Goal: Task Accomplishment & Management: Complete application form

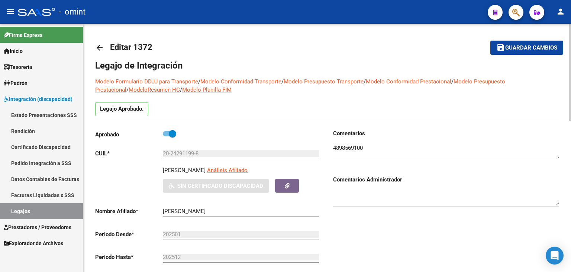
scroll to position [149, 0]
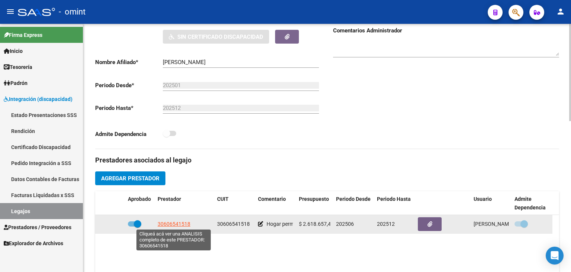
click at [170, 223] on span "30606541518" at bounding box center [174, 224] width 33 height 6
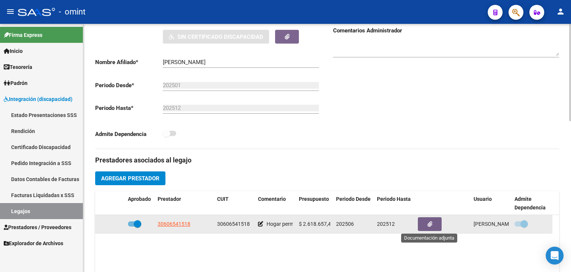
click at [430, 225] on icon "button" at bounding box center [430, 224] width 5 height 6
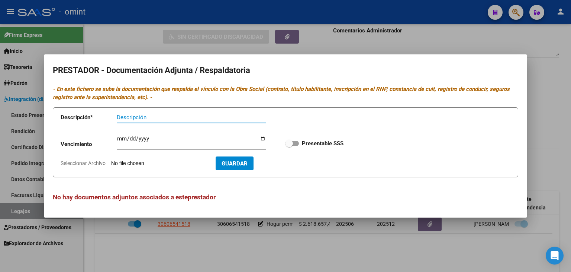
click at [139, 161] on input "Seleccionar Archivo" at bounding box center [160, 163] width 99 height 7
type input "C:\fakepath\Prestador PH.pdf"
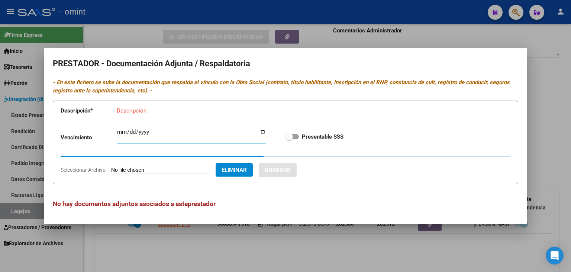
click at [134, 131] on input "Ingresar vencimiento" at bounding box center [191, 135] width 149 height 12
click at [122, 132] on input "Ingresar vencimiento" at bounding box center [191, 135] width 149 height 12
type input "2025-12-31"
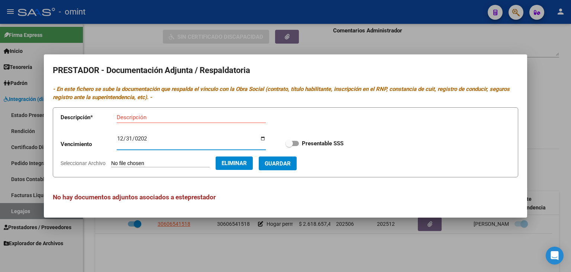
click at [295, 145] on span at bounding box center [292, 143] width 13 height 5
click at [289, 146] on input "Presentable SSS" at bounding box center [289, 146] width 0 height 0
checkbox input "true"
click at [291, 166] on span "Guardar" at bounding box center [278, 163] width 26 height 7
click at [135, 121] on div "Descripción" at bounding box center [173, 117] width 112 height 11
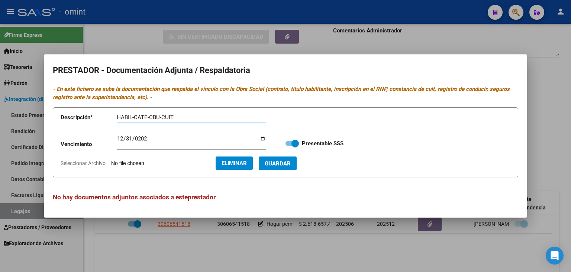
type input "HABIL-CATE-CBU-CUIT"
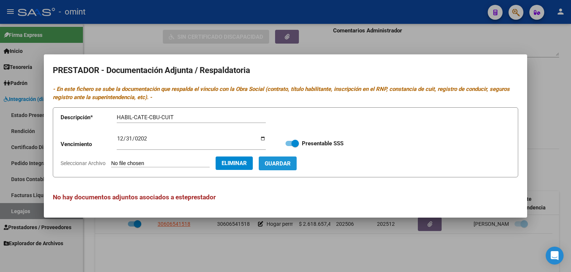
drag, startPoint x: 285, startPoint y: 163, endPoint x: 296, endPoint y: 191, distance: 30.3
click at [285, 163] on span "Guardar" at bounding box center [278, 163] width 26 height 7
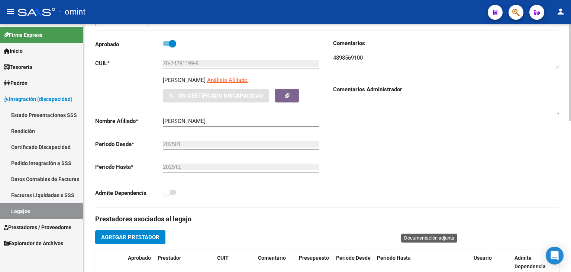
scroll to position [74, 0]
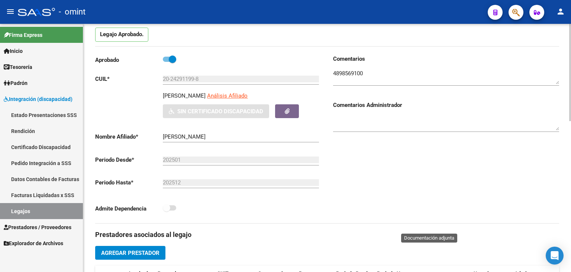
click at [170, 208] on span at bounding box center [169, 207] width 13 height 5
click at [166, 207] on span at bounding box center [166, 207] width 7 height 7
click at [273, 207] on div "Admite Dependencia" at bounding box center [208, 210] width 226 height 14
click at [173, 59] on span at bounding box center [172, 58] width 7 height 7
click at [167, 62] on input "checkbox" at bounding box center [166, 62] width 0 height 0
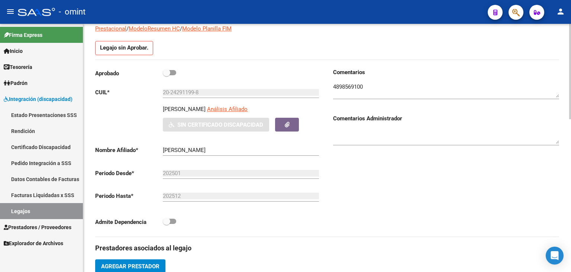
scroll to position [88, 0]
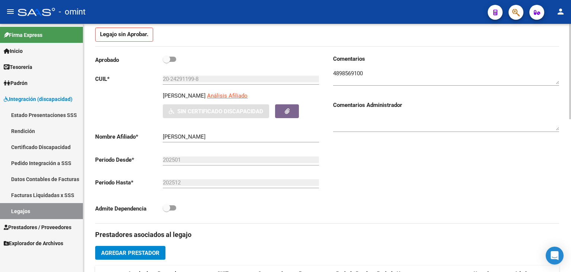
click at [166, 61] on span at bounding box center [166, 58] width 7 height 7
click at [166, 62] on input "checkbox" at bounding box center [166, 62] width 0 height 0
checkbox input "true"
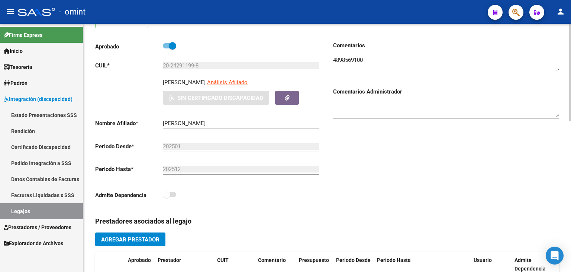
scroll to position [93, 0]
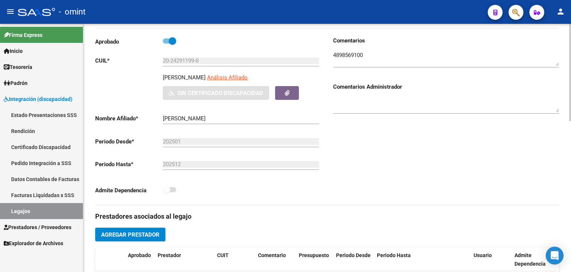
click at [363, 152] on div "Comentarios Comentarios Administrador" at bounding box center [443, 120] width 232 height 168
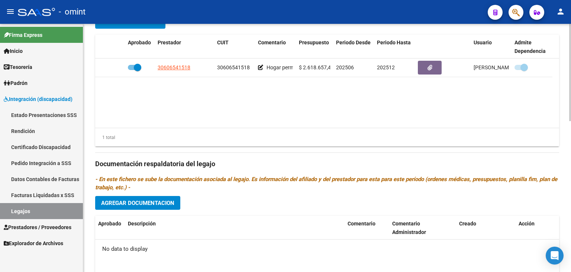
scroll to position [316, 0]
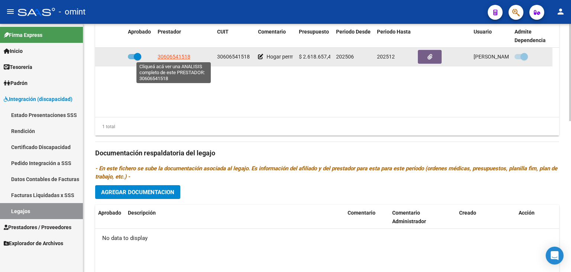
click at [173, 57] on span "30606541518" at bounding box center [174, 57] width 33 height 6
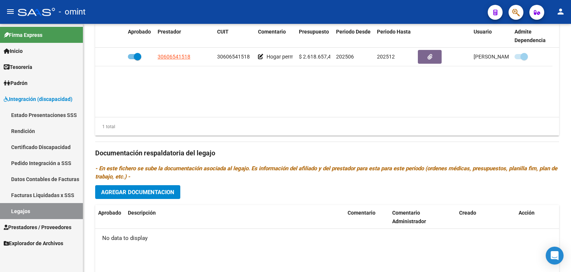
click at [41, 212] on link "Legajos" at bounding box center [41, 211] width 83 height 16
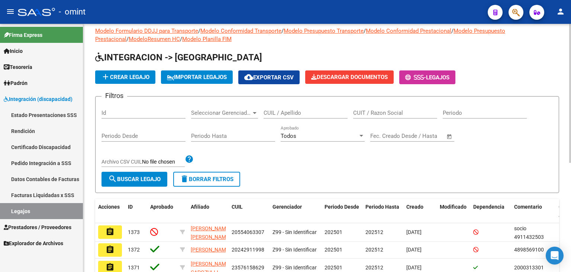
scroll to position [9, 0]
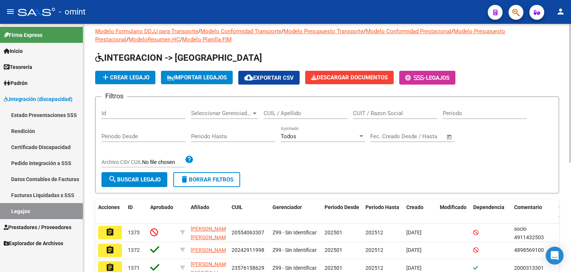
click at [294, 114] on input "CUIL / Apellido" at bounding box center [306, 113] width 84 height 7
paste input "23502475479"
type input "23502475479"
click at [155, 179] on span "search Buscar Legajo" at bounding box center [134, 179] width 52 height 7
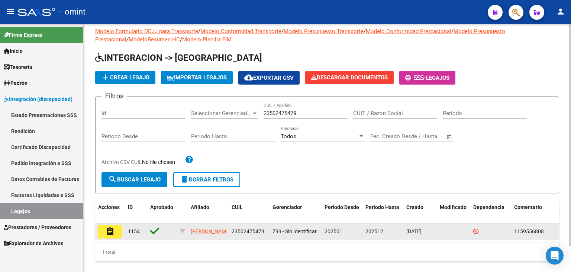
click at [111, 228] on mat-icon "assignment" at bounding box center [110, 231] width 9 height 9
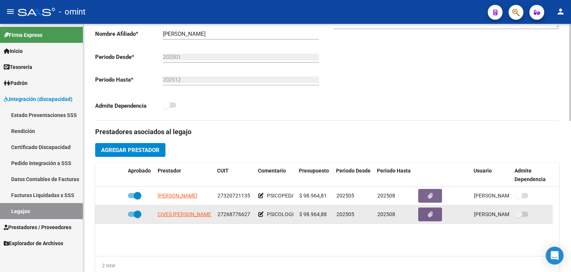
scroll to position [186, 0]
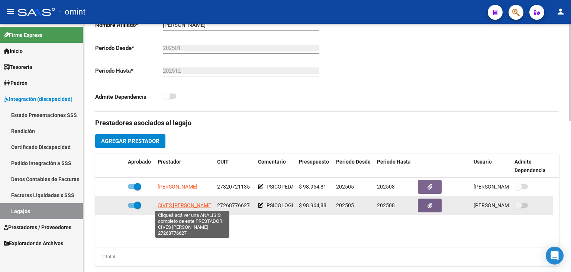
click at [190, 204] on span "CIVES [PERSON_NAME]" at bounding box center [185, 205] width 55 height 6
type textarea "27268776627"
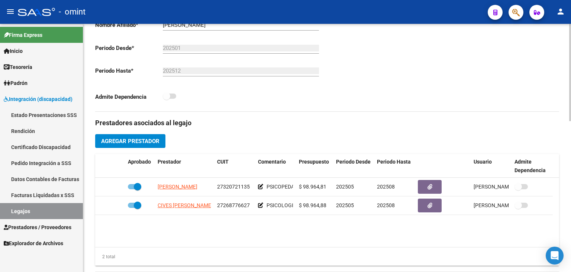
scroll to position [112, 0]
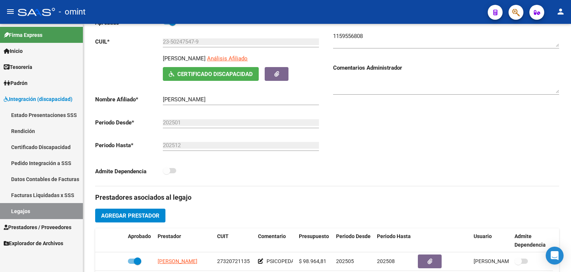
click at [22, 208] on link "Legajos" at bounding box center [41, 211] width 83 height 16
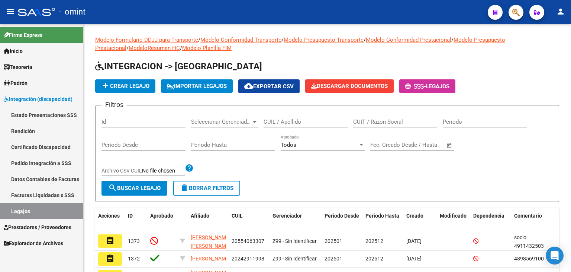
click at [41, 204] on link "Legajos" at bounding box center [41, 211] width 83 height 16
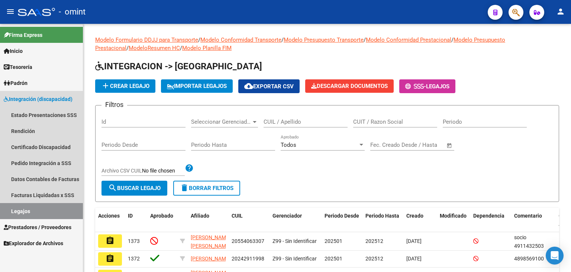
click at [12, 213] on link "Legajos" at bounding box center [41, 211] width 83 height 16
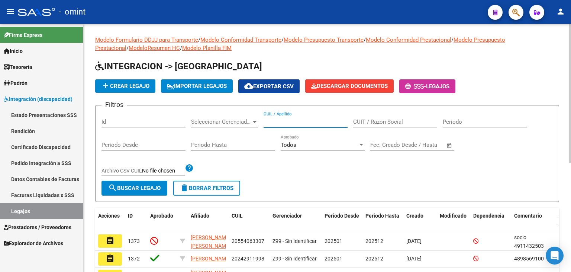
click at [307, 120] on input "CUIL / Apellido" at bounding box center [306, 121] width 84 height 7
paste input "27533297949"
type input "27533297949"
click at [129, 187] on span "search Buscar Legajo" at bounding box center [134, 187] width 52 height 7
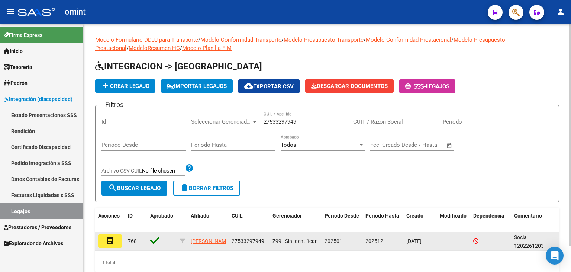
click at [110, 241] on mat-icon "assignment" at bounding box center [110, 240] width 9 height 9
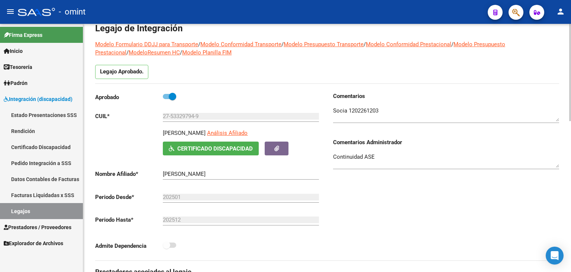
scroll to position [186, 0]
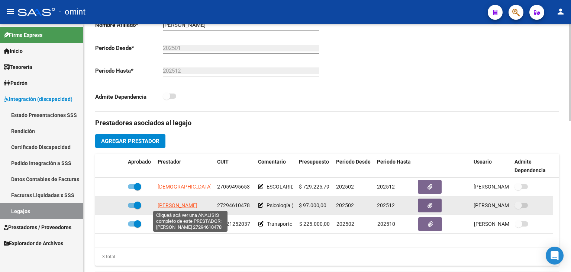
click at [179, 206] on span "[PERSON_NAME]" at bounding box center [178, 205] width 40 height 6
type textarea "27294610478"
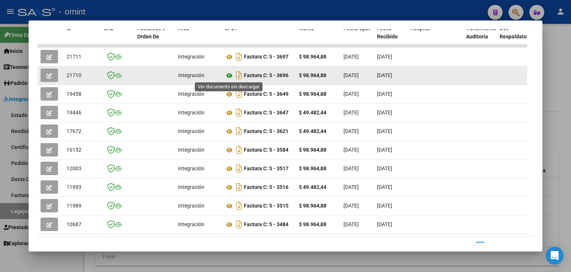
click at [228, 77] on icon at bounding box center [230, 75] width 10 height 9
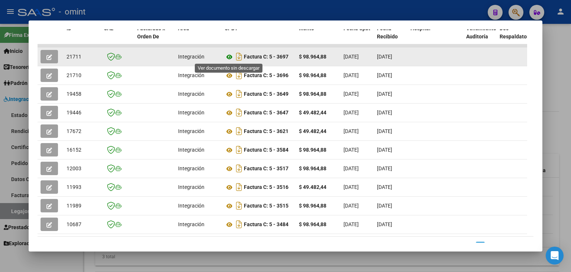
click at [232, 56] on icon at bounding box center [230, 56] width 10 height 9
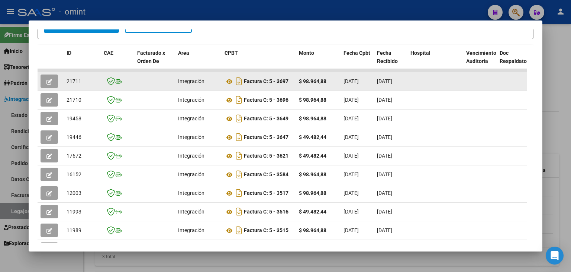
scroll to position [149, 0]
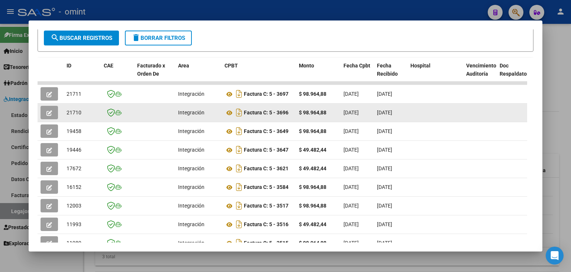
click at [70, 111] on span "21710" at bounding box center [74, 112] width 15 height 6
click at [69, 109] on div "21710" at bounding box center [82, 112] width 31 height 9
click at [75, 110] on span "21710" at bounding box center [74, 112] width 15 height 6
copy span "21710"
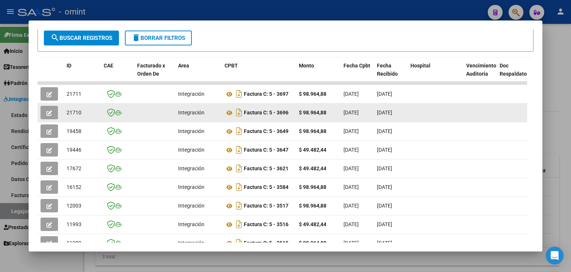
click at [52, 113] on button "button" at bounding box center [49, 112] width 17 height 13
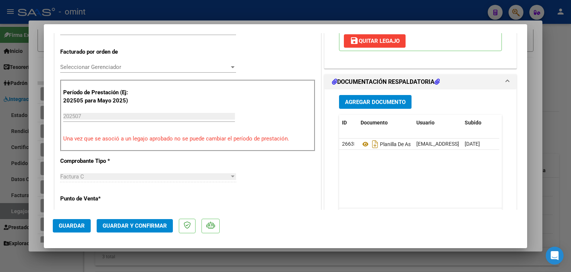
scroll to position [186, 0]
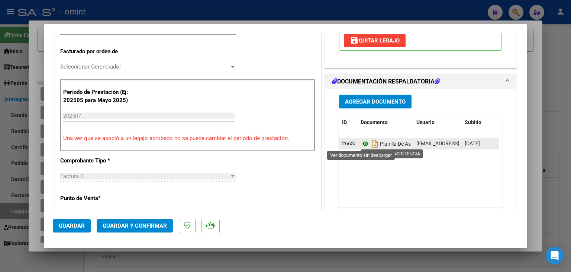
click at [362, 145] on icon at bounding box center [366, 143] width 10 height 9
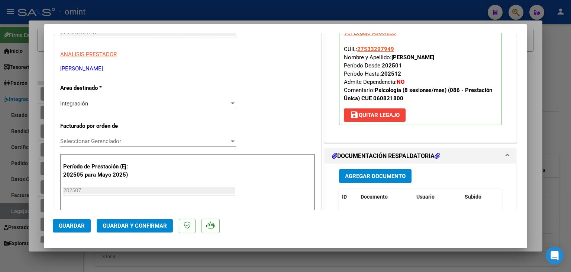
scroll to position [112, 0]
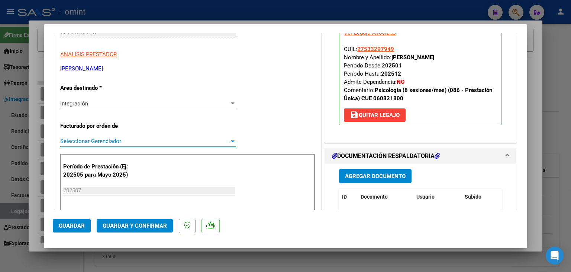
click at [83, 141] on span "Seleccionar Gerenciador" at bounding box center [144, 141] width 169 height 7
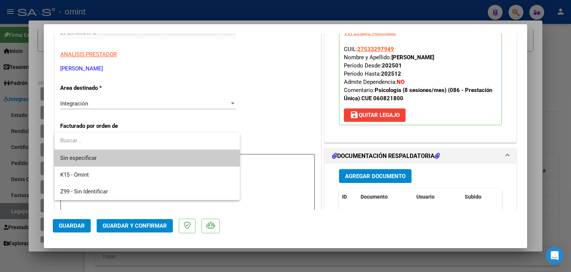
click at [91, 157] on span "Sin especificar" at bounding box center [147, 158] width 174 height 17
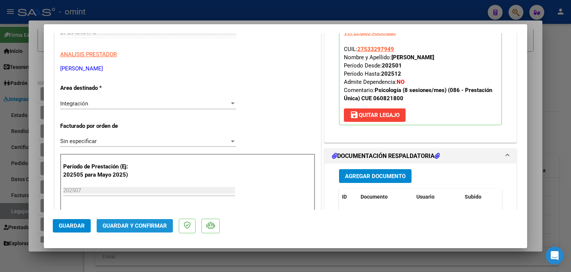
click at [133, 228] on span "Guardar y Confirmar" at bounding box center [135, 225] width 64 height 7
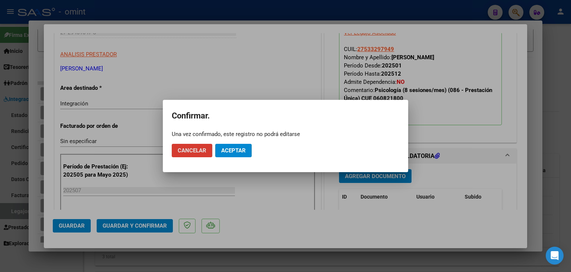
click at [233, 155] on button "Aceptar" at bounding box center [233, 150] width 36 height 13
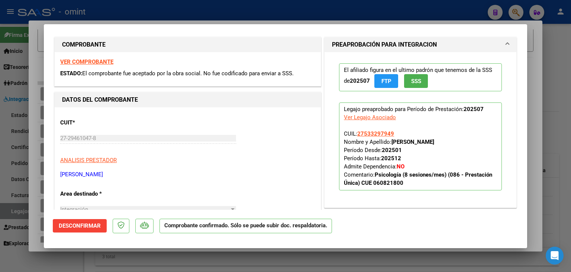
scroll to position [0, 0]
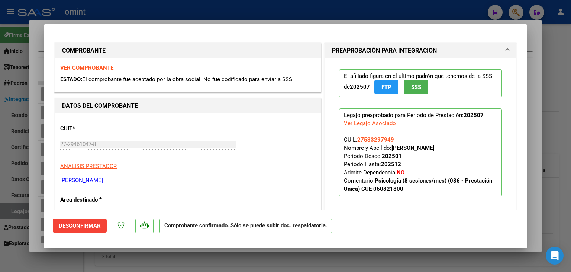
type input "$ 0,00"
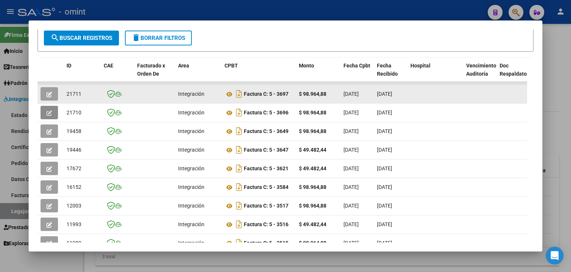
click at [71, 93] on span "21711" at bounding box center [74, 94] width 15 height 6
copy span "21711"
click at [47, 92] on icon "button" at bounding box center [49, 94] width 6 height 6
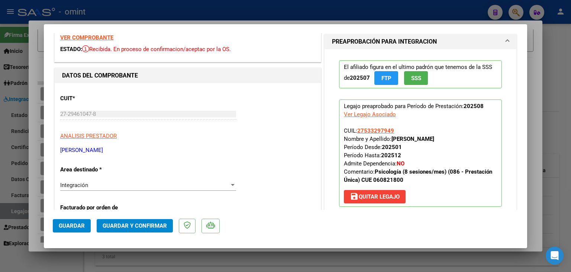
scroll to position [112, 0]
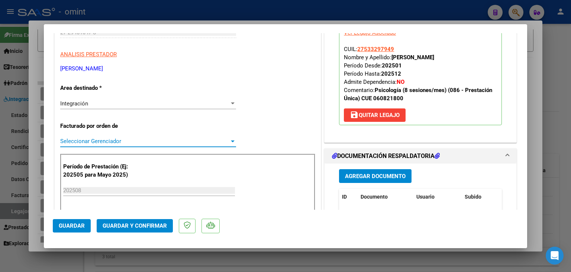
click at [81, 142] on span "Seleccionar Gerenciador" at bounding box center [144, 141] width 169 height 7
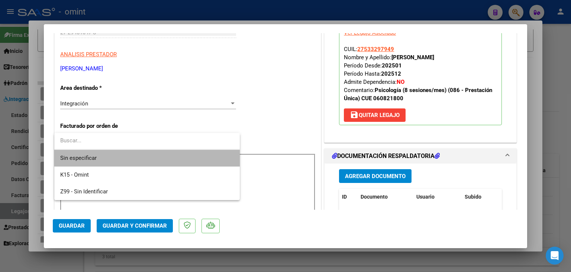
drag, startPoint x: 104, startPoint y: 159, endPoint x: 187, endPoint y: 184, distance: 86.1
click at [105, 160] on span "Sin especificar" at bounding box center [147, 158] width 174 height 17
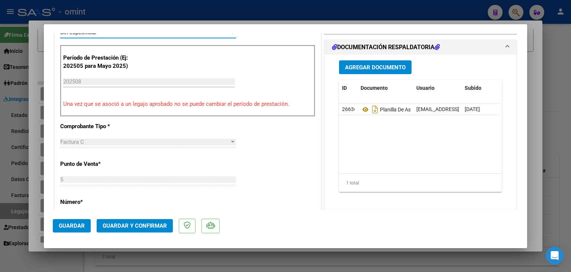
scroll to position [223, 0]
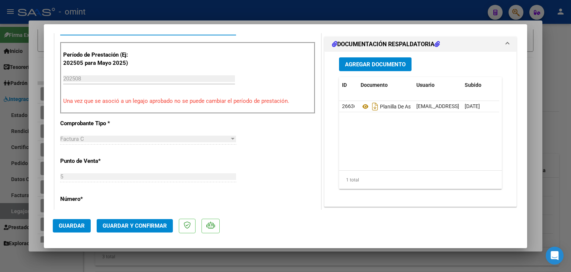
click at [143, 230] on button "Guardar y Confirmar" at bounding box center [135, 225] width 76 height 13
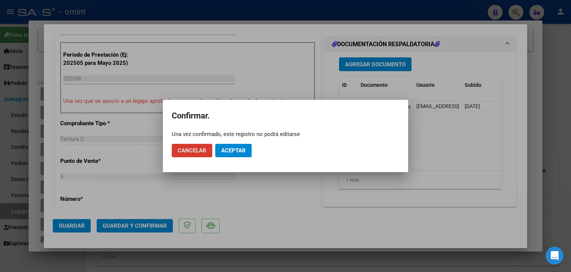
drag, startPoint x: 237, startPoint y: 150, endPoint x: 236, endPoint y: 110, distance: 40.2
click at [237, 150] on span "Aceptar" at bounding box center [233, 150] width 25 height 7
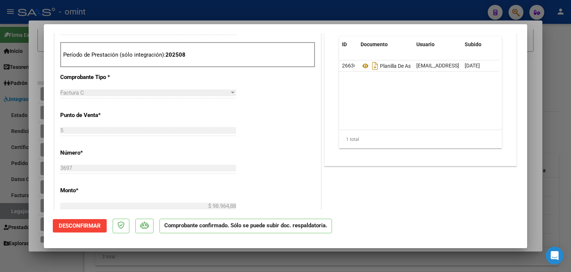
scroll to position [88, 0]
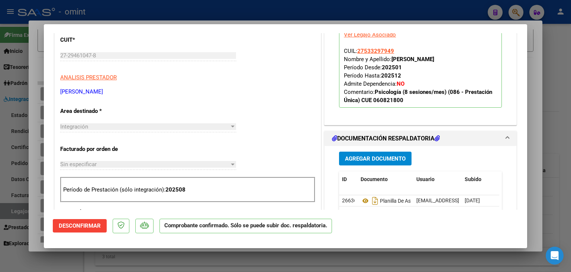
type input "$ 0,00"
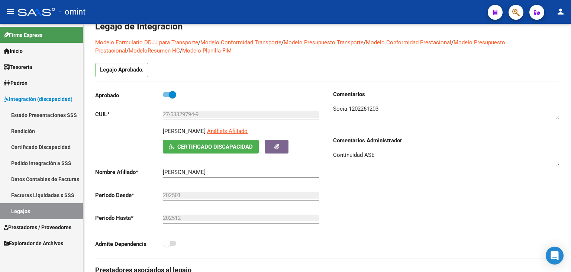
scroll to position [37, 0]
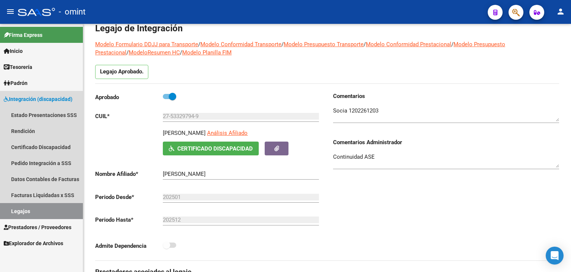
click at [29, 209] on link "Legajos" at bounding box center [41, 211] width 83 height 16
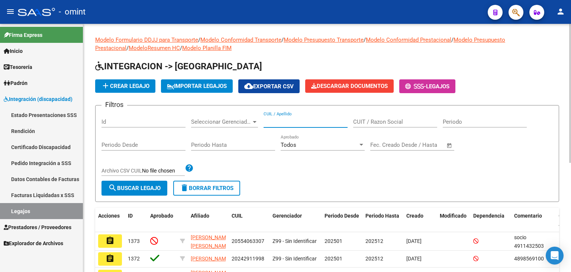
click at [295, 119] on input "CUIL / Apellido" at bounding box center [306, 121] width 84 height 7
paste input "23565806459"
type input "23565806459"
click at [126, 186] on span "search Buscar Legajo" at bounding box center [134, 187] width 52 height 7
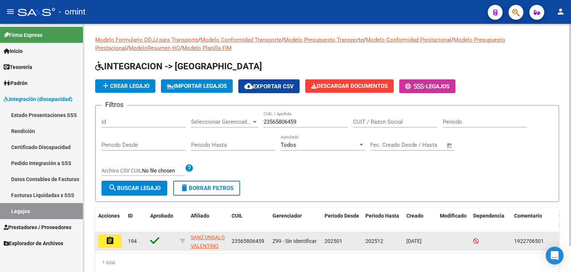
click at [110, 239] on mat-icon "assignment" at bounding box center [110, 240] width 9 height 9
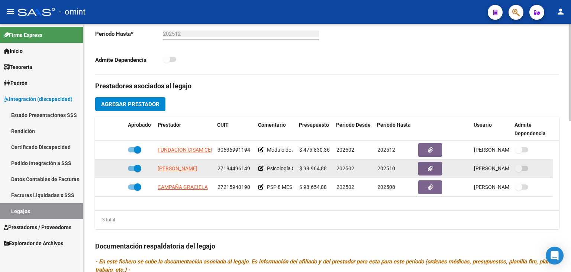
scroll to position [223, 0]
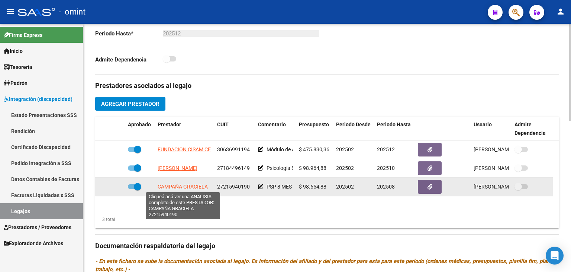
click at [173, 186] on span "CAMPAÑA GRACIELA" at bounding box center [183, 186] width 50 height 6
type textarea "27215940190"
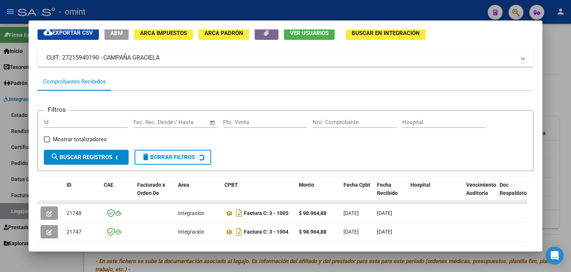
scroll to position [107, 0]
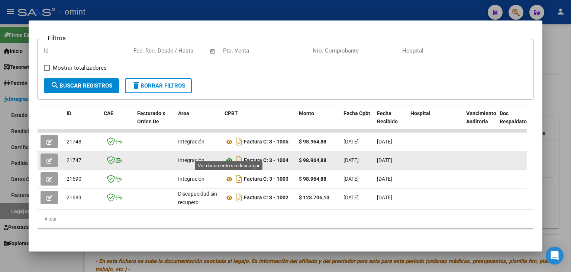
click at [229, 156] on icon at bounding box center [230, 160] width 10 height 9
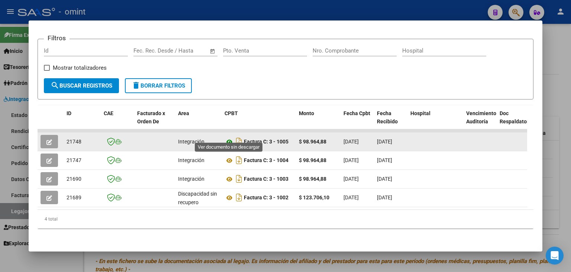
click at [229, 137] on icon at bounding box center [230, 141] width 10 height 9
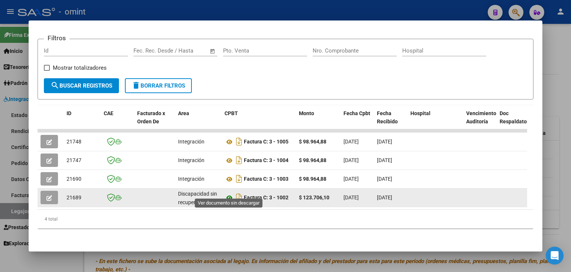
click at [228, 193] on icon at bounding box center [230, 197] width 10 height 9
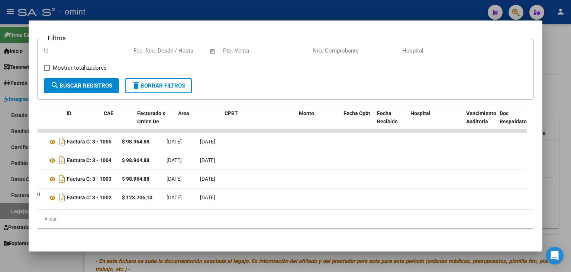
scroll to position [0, 0]
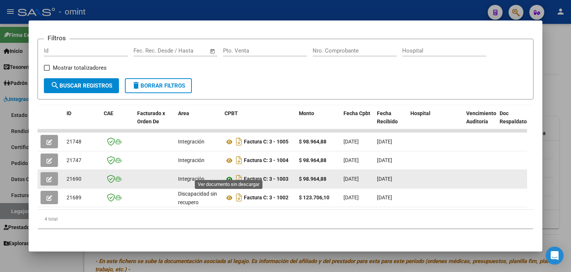
click at [228, 174] on icon at bounding box center [230, 178] width 10 height 9
click at [49, 176] on icon "button" at bounding box center [49, 179] width 6 height 6
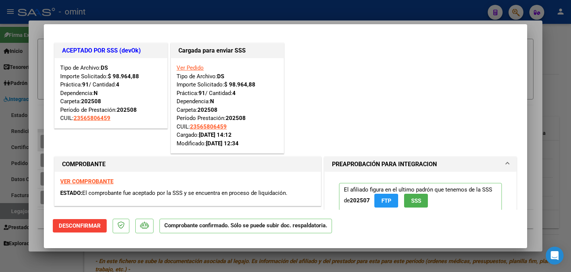
type input "$ 0,00"
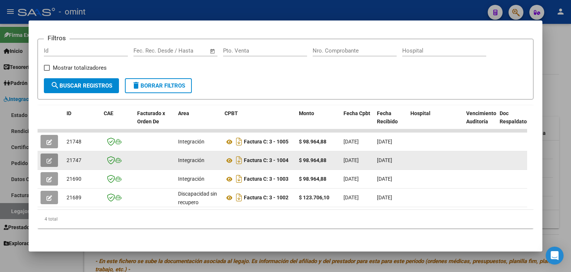
click at [49, 158] on icon "button" at bounding box center [49, 161] width 6 height 6
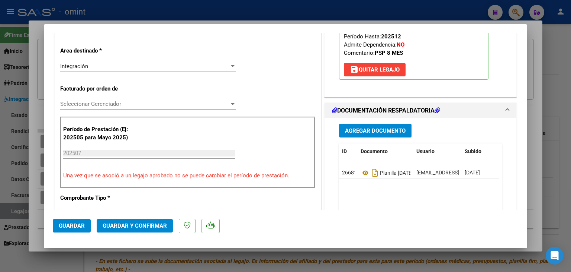
scroll to position [112, 0]
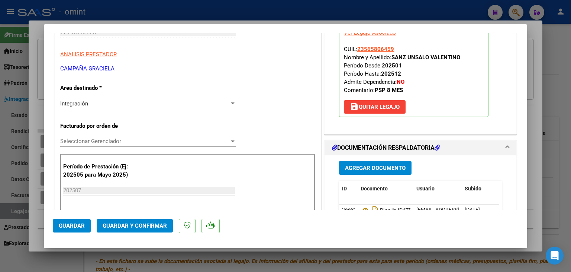
click at [89, 140] on span "Seleccionar Gerenciador" at bounding box center [144, 141] width 169 height 7
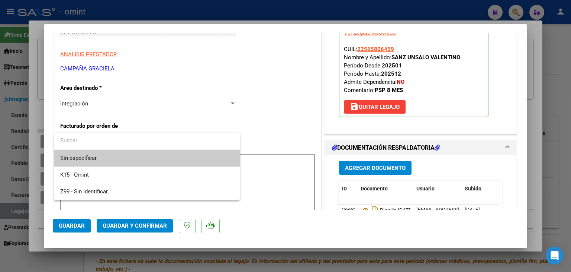
click at [105, 158] on span "Sin especificar" at bounding box center [147, 158] width 174 height 17
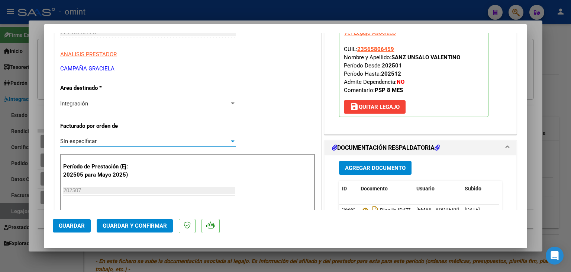
click at [140, 224] on span "Guardar y Confirmar" at bounding box center [135, 225] width 64 height 7
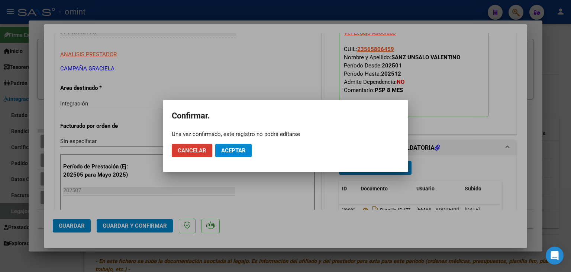
click at [239, 146] on button "Aceptar" at bounding box center [233, 150] width 36 height 13
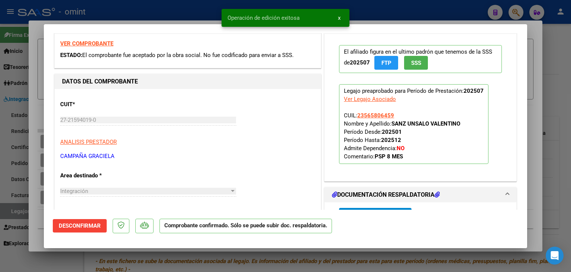
scroll to position [37, 0]
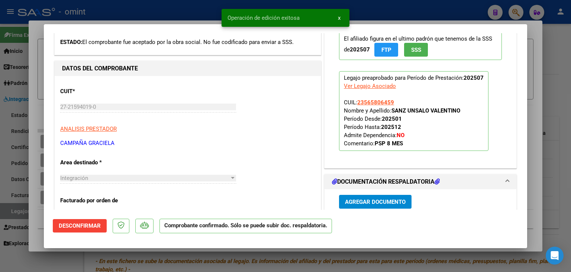
type input "$ 0,00"
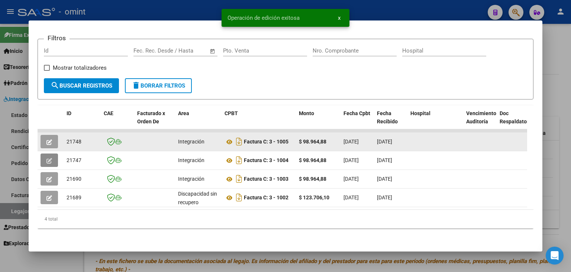
click at [48, 139] on icon "button" at bounding box center [49, 142] width 6 height 6
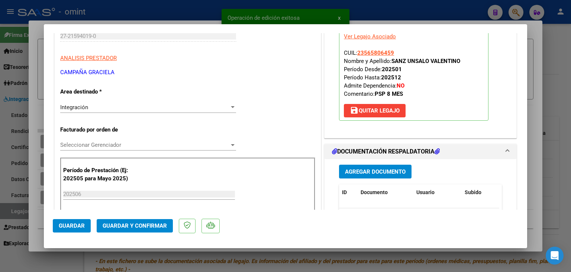
scroll to position [186, 0]
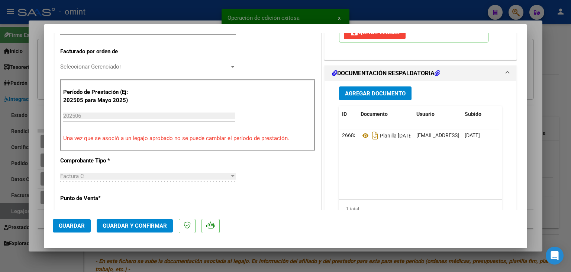
click at [82, 63] on span "Seleccionar Gerenciador" at bounding box center [144, 66] width 169 height 7
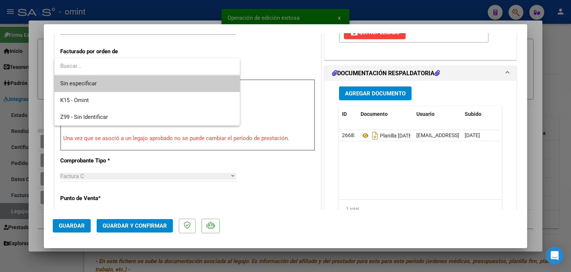
click at [87, 80] on span "Sin especificar" at bounding box center [147, 83] width 174 height 17
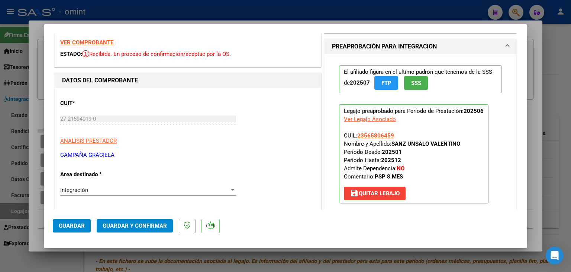
scroll to position [37, 0]
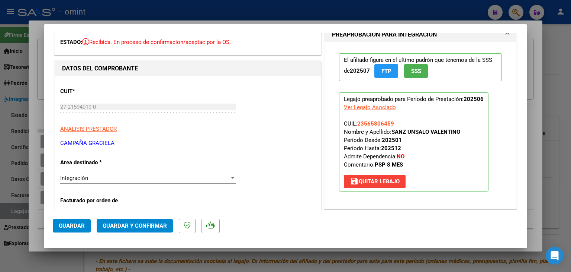
click at [149, 224] on span "Guardar y Confirmar" at bounding box center [135, 225] width 64 height 7
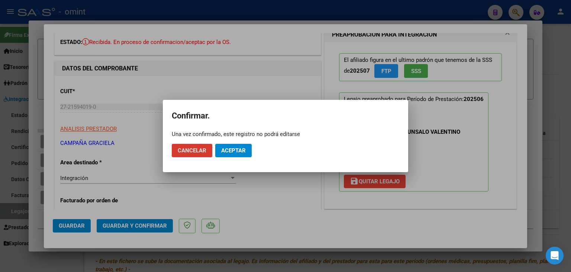
click at [237, 145] on button "Aceptar" at bounding box center [233, 150] width 36 height 13
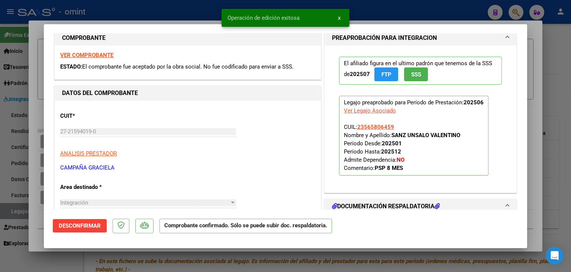
scroll to position [0, 0]
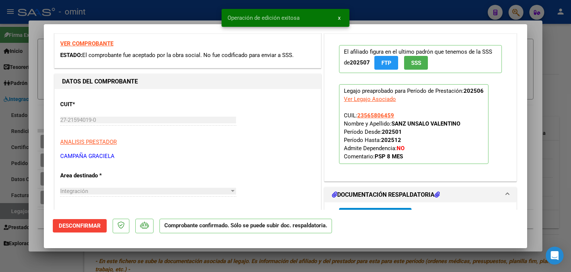
type input "$ 0,00"
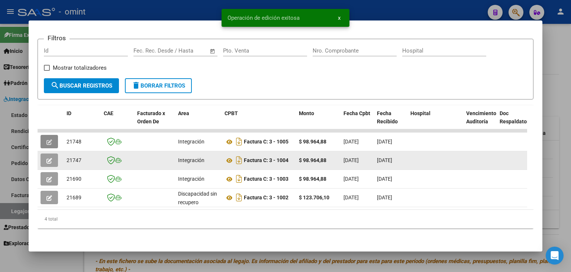
click at [70, 157] on span "21747" at bounding box center [74, 160] width 15 height 6
copy span "21747"
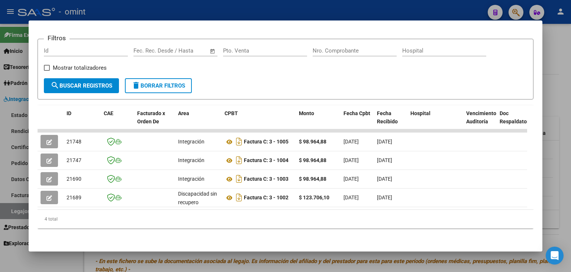
scroll to position [0, 0]
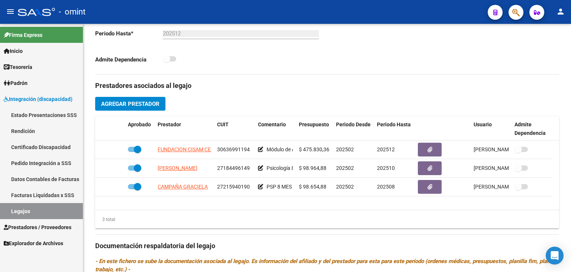
click at [26, 207] on link "Legajos" at bounding box center [41, 211] width 83 height 16
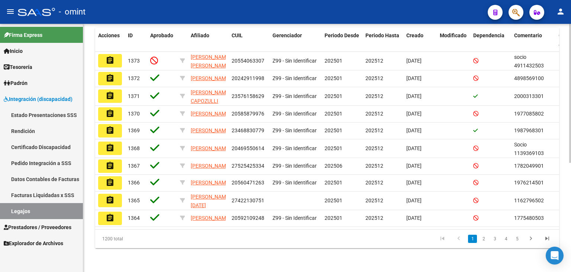
click at [295, 122] on datatable-body-cell "Z99 - Sin Identificar" at bounding box center [296, 130] width 52 height 16
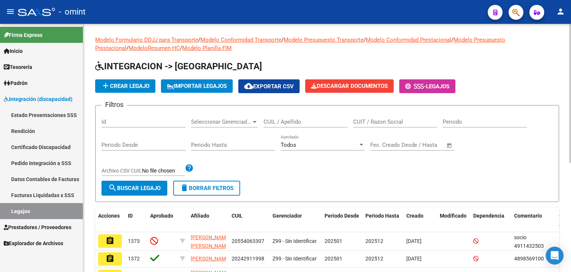
click at [293, 115] on div "CUIL / Apellido" at bounding box center [306, 119] width 84 height 16
click at [291, 124] on input "CUIL / Apellido" at bounding box center [306, 121] width 84 height 7
paste input "20579985039"
type input "20579985039"
click at [134, 187] on span "search Buscar Legajo" at bounding box center [134, 187] width 52 height 7
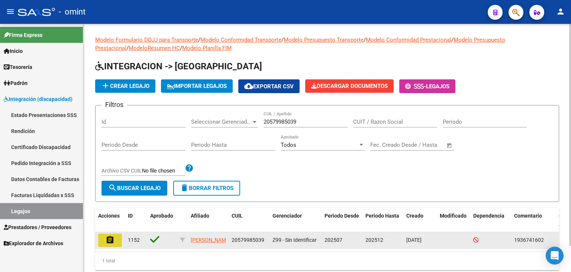
click at [103, 242] on button "assignment" at bounding box center [110, 239] width 24 height 13
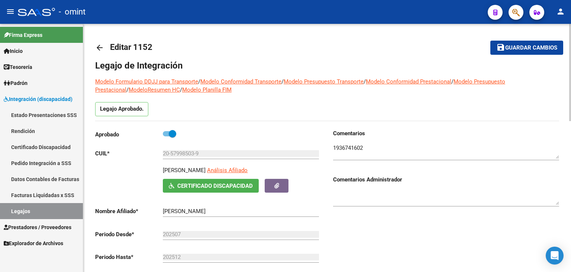
click at [351, 148] on textarea at bounding box center [446, 151] width 226 height 15
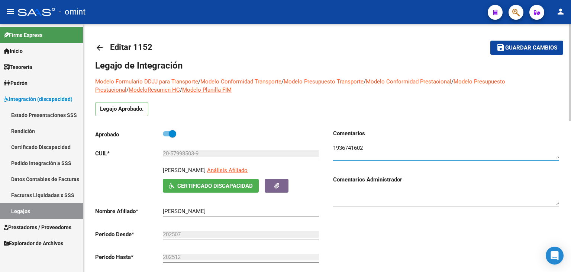
click at [351, 148] on textarea at bounding box center [446, 151] width 226 height 15
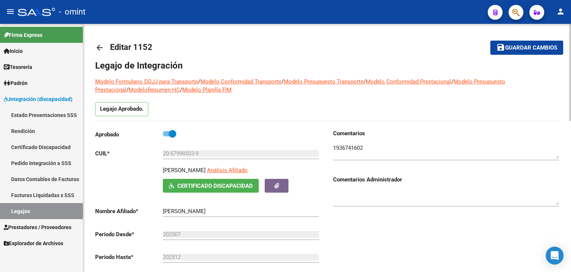
click at [341, 243] on div "Comentarios Comentarios Administrador" at bounding box center [443, 213] width 232 height 168
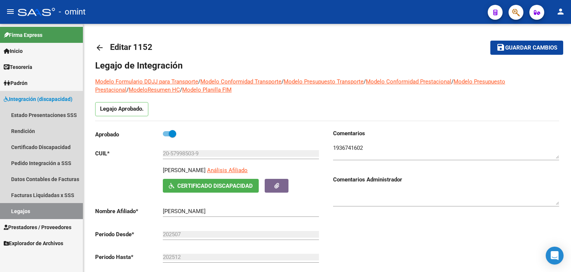
click at [23, 209] on link "Legajos" at bounding box center [41, 211] width 83 height 16
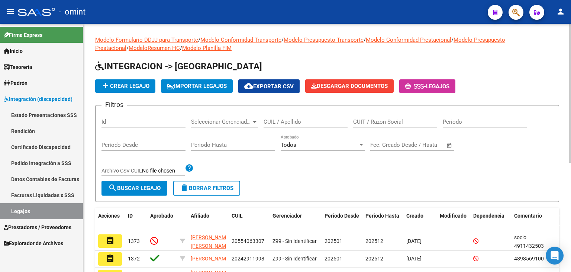
click at [294, 119] on input "CUIL / Apellido" at bounding box center [306, 121] width 84 height 7
paste input "20476658803"
type input "20476658803"
drag, startPoint x: 148, startPoint y: 187, endPoint x: 153, endPoint y: 193, distance: 7.9
click at [147, 187] on span "search Buscar Legajo" at bounding box center [134, 187] width 52 height 7
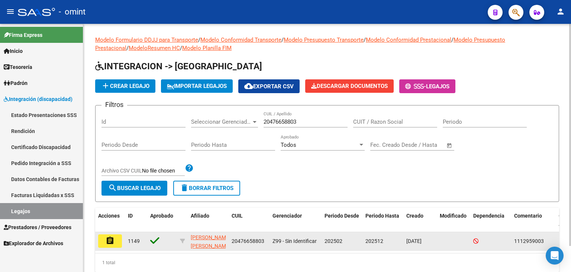
click at [524, 241] on span "1112959003" at bounding box center [529, 241] width 30 height 6
copy span "1112959003"
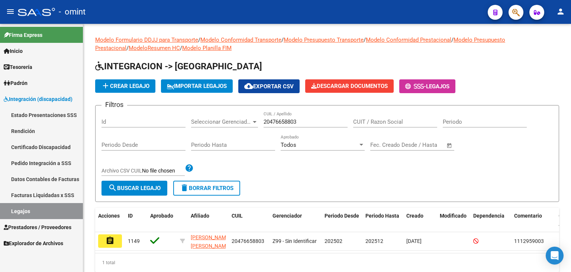
click at [25, 203] on link "Legajos" at bounding box center [41, 211] width 83 height 16
click at [22, 209] on link "Legajos" at bounding box center [41, 211] width 83 height 16
click at [39, 194] on link "Facturas Liquidadas x SSS" at bounding box center [41, 195] width 83 height 16
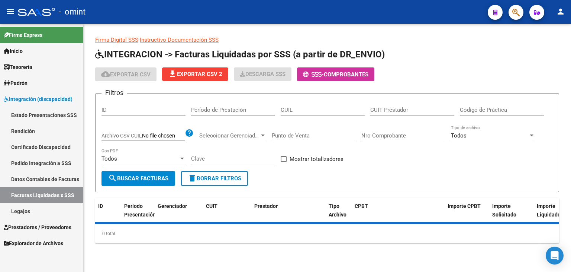
click at [26, 210] on link "Legajos" at bounding box center [41, 211] width 83 height 16
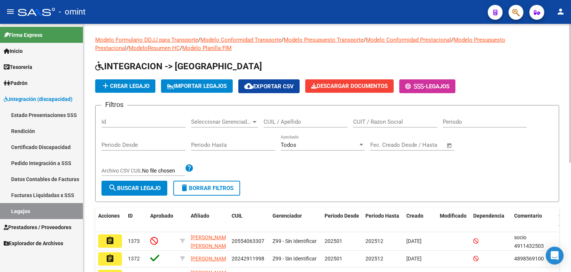
click at [301, 123] on input "CUIL / Apellido" at bounding box center [306, 121] width 84 height 7
paste input "20592109248"
click at [151, 188] on span "search Buscar Legajo" at bounding box center [134, 187] width 52 height 7
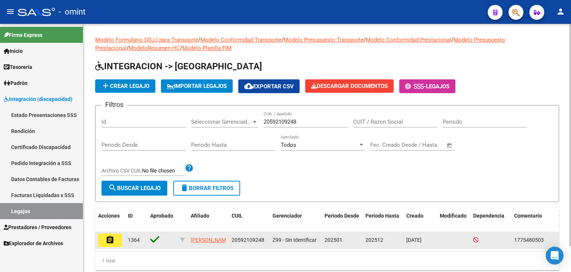
click at [534, 238] on span "1775480503" at bounding box center [529, 240] width 30 height 6
copy span "1775480503"
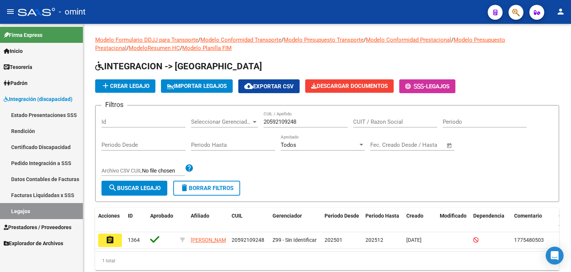
click at [25, 211] on link "Legajos" at bounding box center [41, 211] width 83 height 16
click at [279, 116] on div "20592109248 CUIL / Apellido" at bounding box center [306, 119] width 84 height 16
click at [278, 118] on input "20592109248" at bounding box center [306, 121] width 84 height 7
paste input "50671795"
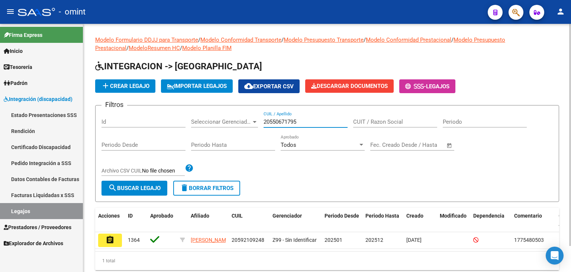
type input "20550671795"
click at [134, 184] on span "search Buscar Legajo" at bounding box center [134, 187] width 52 height 7
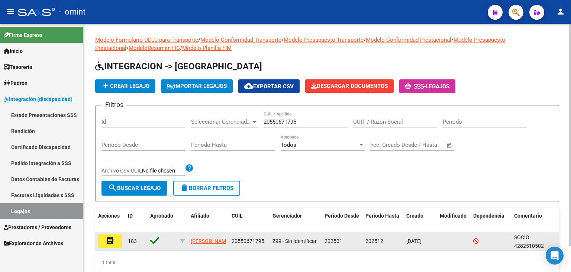
click at [112, 244] on mat-icon "assignment" at bounding box center [110, 240] width 9 height 9
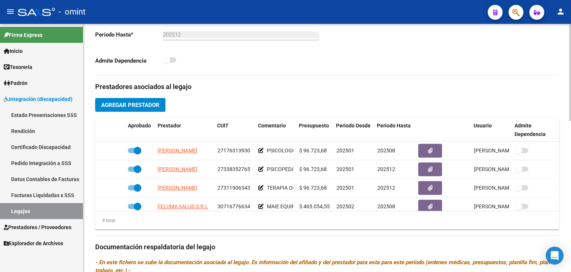
scroll to position [223, 0]
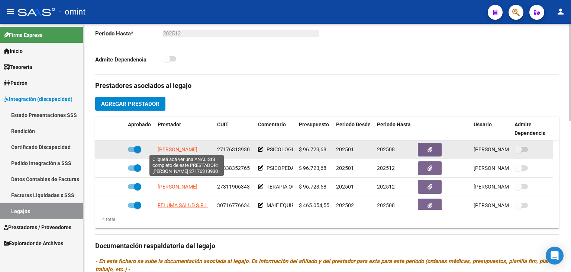
click at [177, 150] on span "MARIN ADRIANA MABEL" at bounding box center [178, 149] width 40 height 6
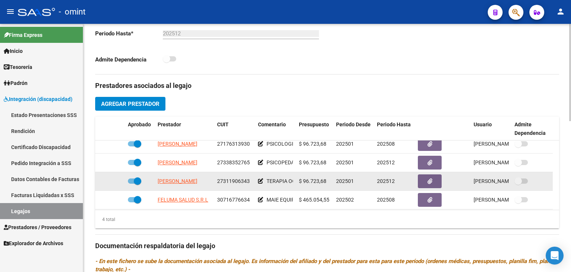
scroll to position [7, 0]
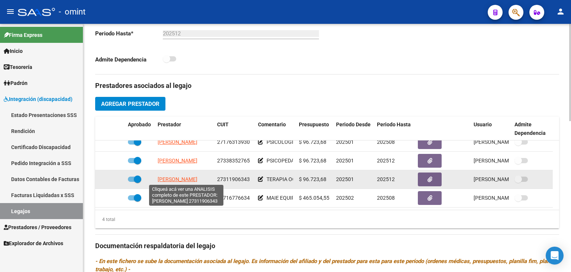
click at [171, 179] on span "ZARZA ESTELA BEATRIZ" at bounding box center [178, 179] width 40 height 6
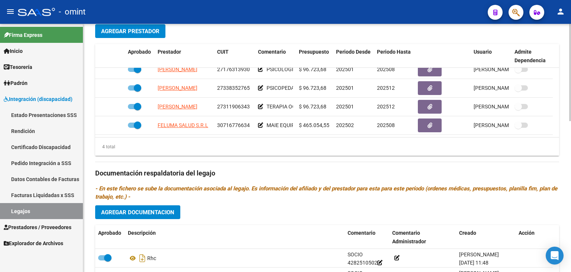
scroll to position [298, 0]
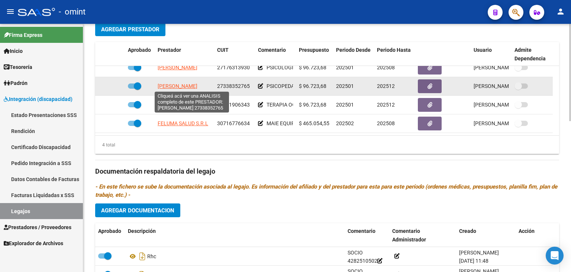
click at [167, 87] on span "TECHERA NATALIA SOLEDAD" at bounding box center [178, 86] width 40 height 6
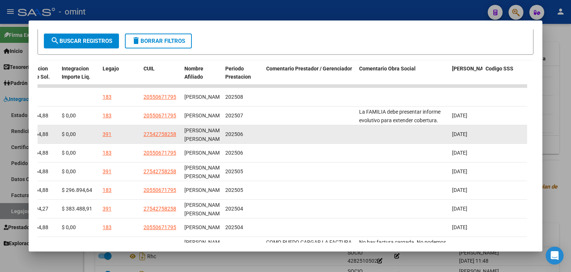
scroll to position [144, 0]
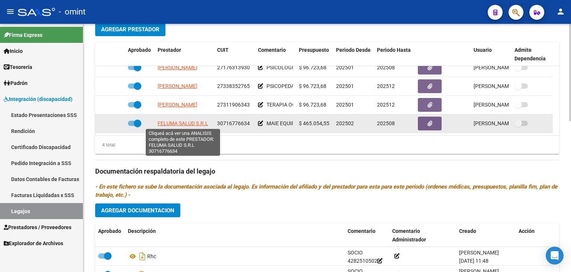
click at [167, 121] on span "FELUMA SALUD S.R.L" at bounding box center [183, 123] width 51 height 6
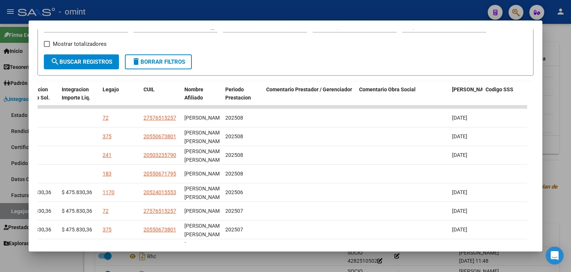
scroll to position [107, 0]
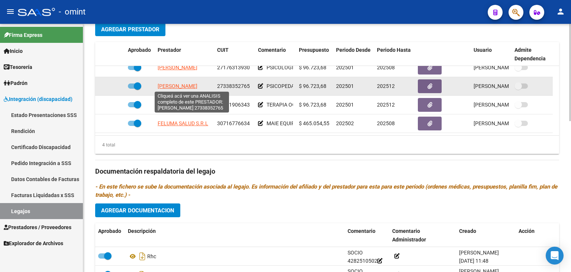
click at [167, 85] on span "TECHERA NATALIA SOLEDAD" at bounding box center [178, 86] width 40 height 6
type textarea "27338352765"
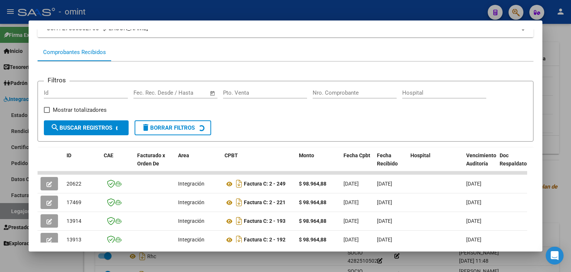
scroll to position [76, 0]
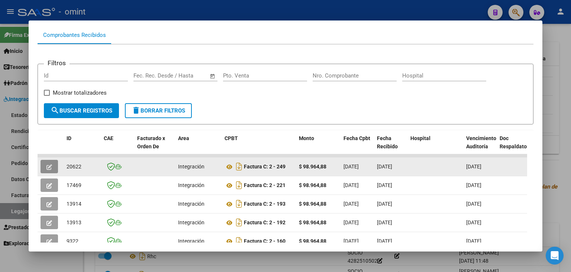
click at [52, 168] on icon "button" at bounding box center [49, 167] width 6 height 6
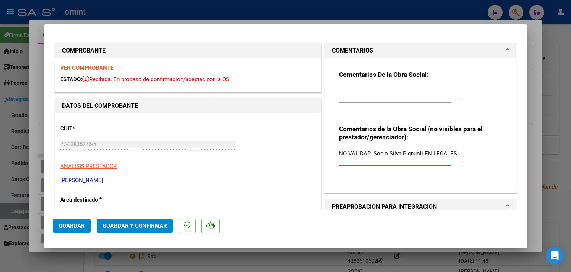
click at [372, 155] on textarea "NO VALIDAR. Socio Silva Pignuoli EN LEGALES" at bounding box center [400, 156] width 123 height 15
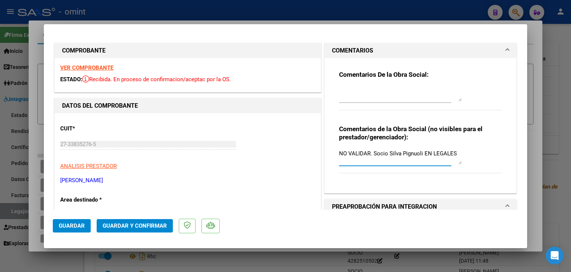
type input "$ 0,00"
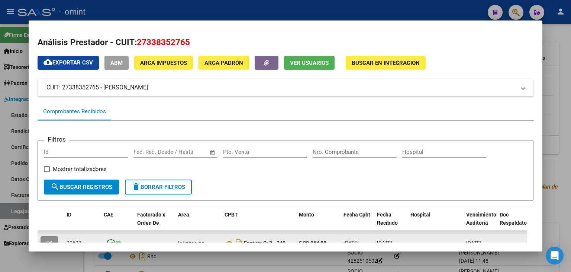
scroll to position [0, 0]
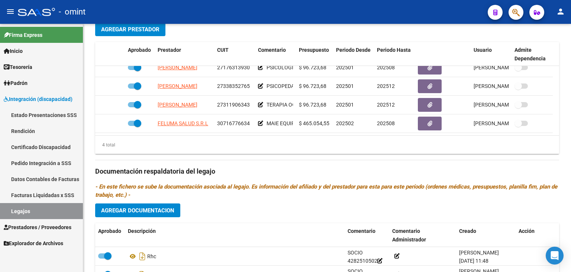
click at [36, 212] on link "Legajos" at bounding box center [41, 211] width 83 height 16
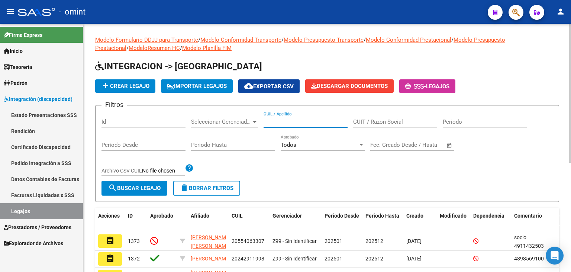
paste input "23539165119"
click at [290, 122] on input "23539165119" at bounding box center [306, 121] width 84 height 7
click at [155, 192] on button "search Buscar Legajo" at bounding box center [135, 187] width 66 height 15
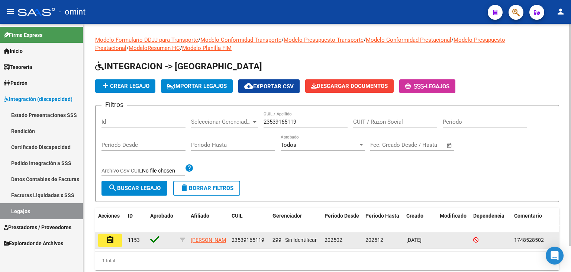
click at [524, 239] on span "1748528502" at bounding box center [529, 240] width 30 height 6
copy span "1748528502"
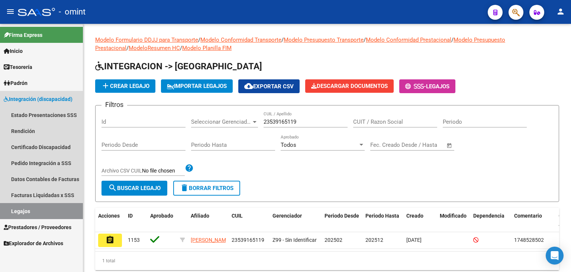
click at [44, 207] on link "Legajos" at bounding box center [41, 211] width 83 height 16
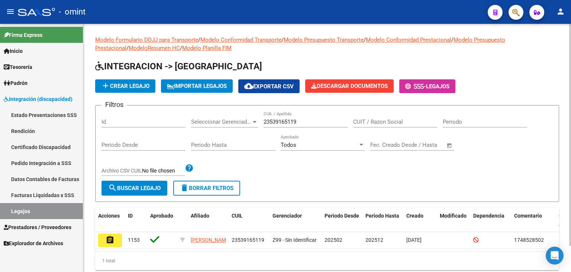
click at [284, 118] on input "23539165119" at bounding box center [306, 121] width 84 height 7
click at [283, 124] on input "23539165119" at bounding box center [306, 121] width 84 height 7
paste input "7422130751"
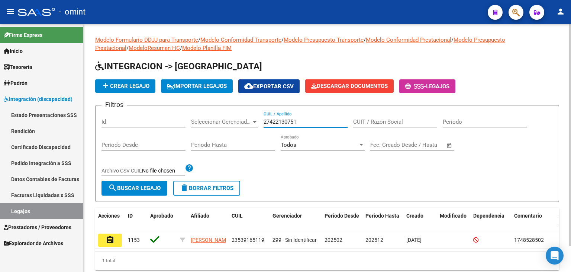
click at [146, 188] on span "search Buscar Legajo" at bounding box center [134, 187] width 52 height 7
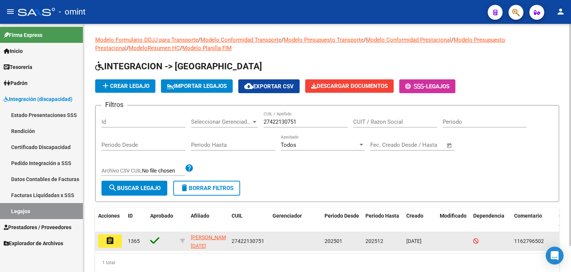
click at [536, 240] on span "1162796502" at bounding box center [529, 241] width 30 height 6
copy span "1162796502"
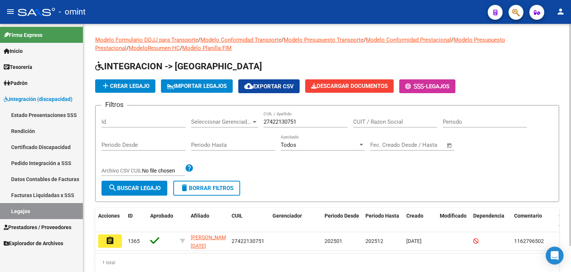
click at [273, 121] on input "27422130751" at bounding box center [306, 121] width 84 height 7
paste input "0503274893"
click at [146, 189] on span "search Buscar Legajo" at bounding box center [134, 187] width 52 height 7
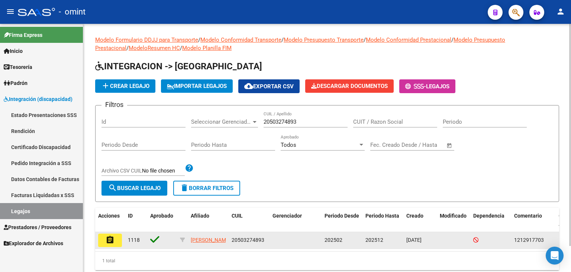
click at [522, 241] on span "1212917703" at bounding box center [529, 240] width 30 height 6
copy span "1212917703"
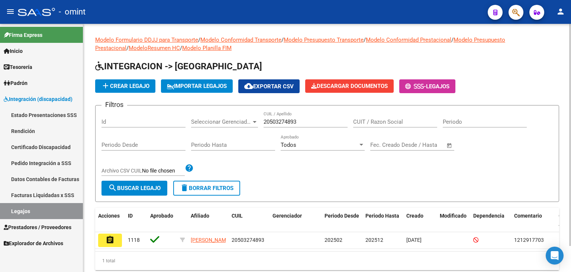
click at [287, 121] on input "20503274893" at bounding box center [306, 121] width 84 height 7
paste input "3502475479"
type input "23502475479"
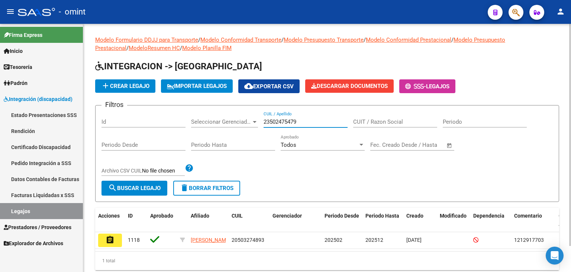
click at [148, 186] on span "search Buscar Legajo" at bounding box center [134, 187] width 52 height 7
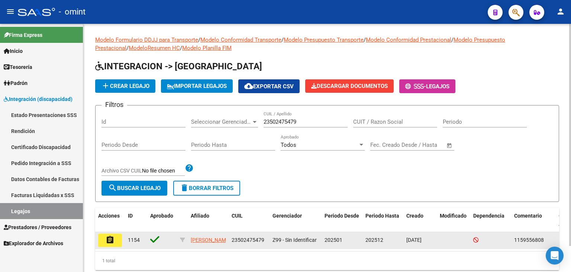
click at [113, 241] on mat-icon "assignment" at bounding box center [110, 239] width 9 height 9
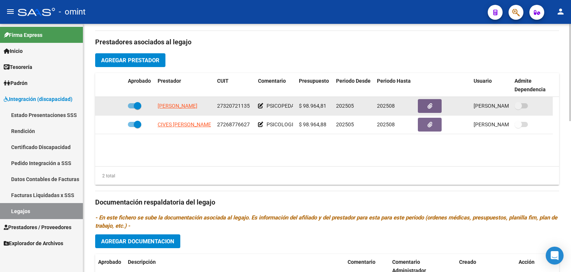
scroll to position [260, 0]
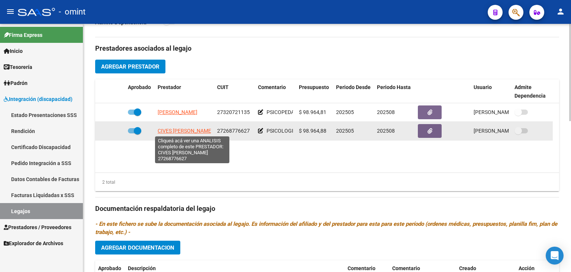
click at [163, 129] on span "CIVES [PERSON_NAME]" at bounding box center [185, 131] width 55 height 6
type textarea "27268776627"
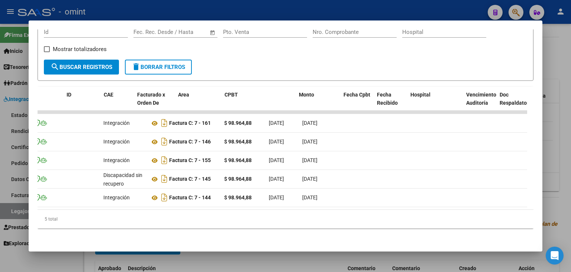
scroll to position [0, 0]
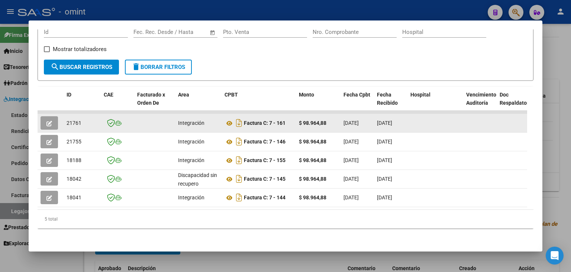
click at [69, 120] on span "21761" at bounding box center [74, 123] width 15 height 6
click at [70, 120] on span "21761" at bounding box center [74, 123] width 15 height 6
copy span "21761"
click at [50, 121] on icon "button" at bounding box center [49, 124] width 6 height 6
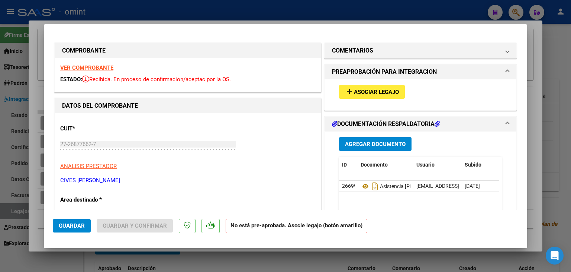
type input "$ 0,00"
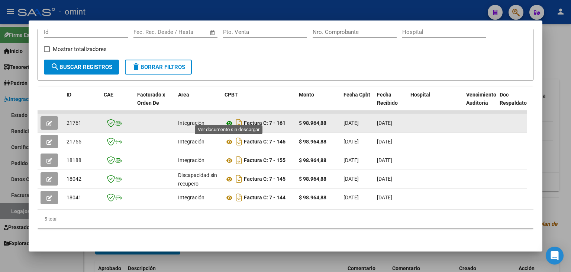
click at [228, 119] on icon at bounding box center [230, 123] width 10 height 9
click at [51, 121] on icon "button" at bounding box center [49, 124] width 6 height 6
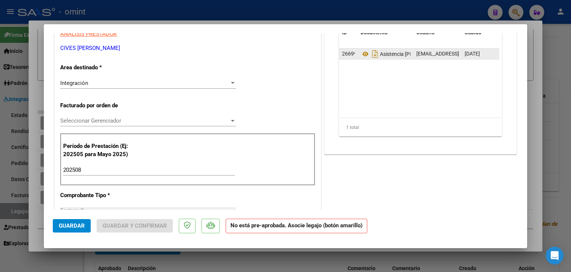
scroll to position [51, 0]
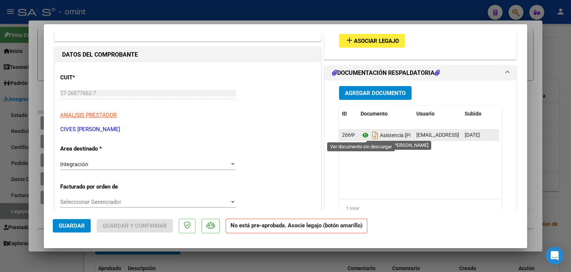
click at [361, 134] on icon at bounding box center [366, 135] width 10 height 9
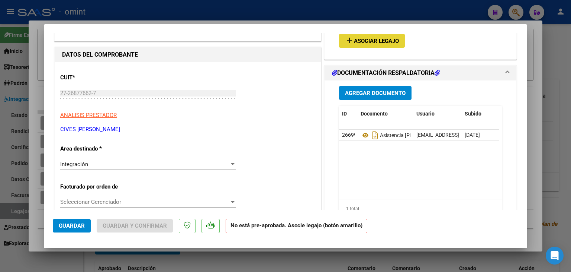
click at [375, 36] on button "add Asociar Legajo" at bounding box center [372, 41] width 66 height 14
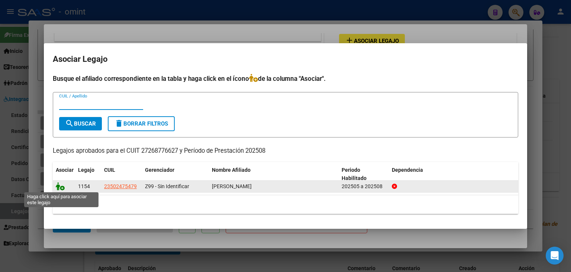
click at [63, 187] on icon at bounding box center [60, 186] width 9 height 8
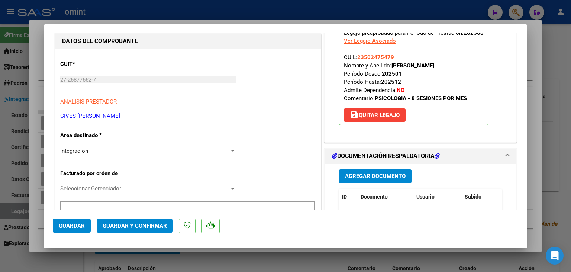
scroll to position [74, 0]
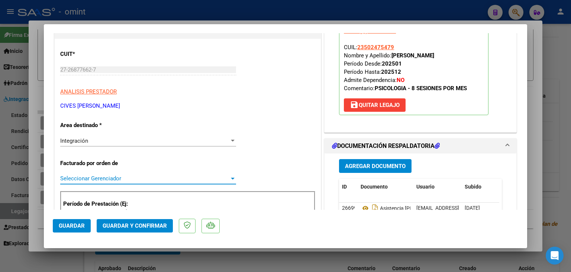
click at [91, 180] on span "Seleccionar Gerenciador" at bounding box center [144, 178] width 169 height 7
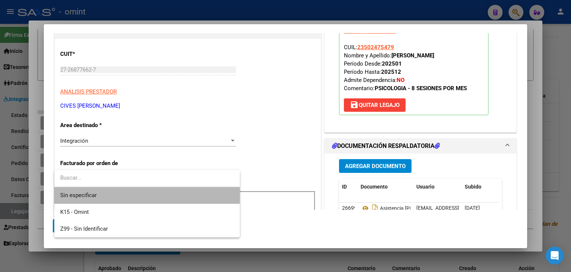
click at [93, 192] on span "Sin especificar" at bounding box center [147, 195] width 174 height 17
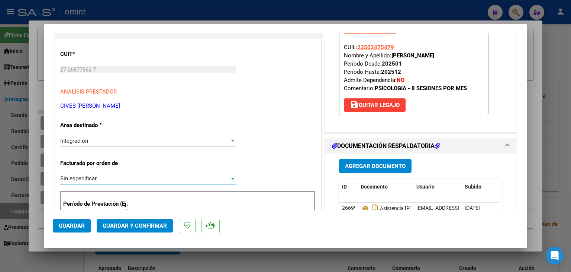
click at [125, 227] on span "Guardar y Confirmar" at bounding box center [135, 225] width 64 height 7
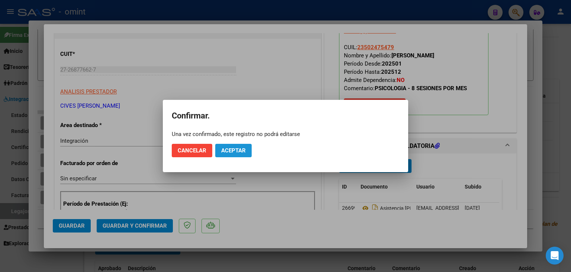
click at [235, 152] on span "Aceptar" at bounding box center [233, 150] width 25 height 7
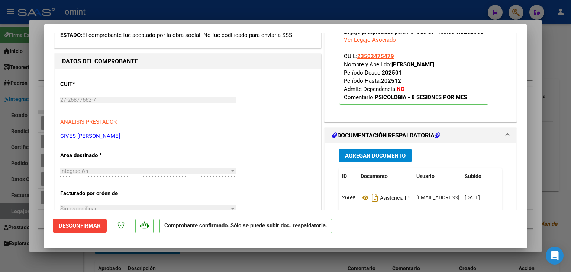
scroll to position [0, 0]
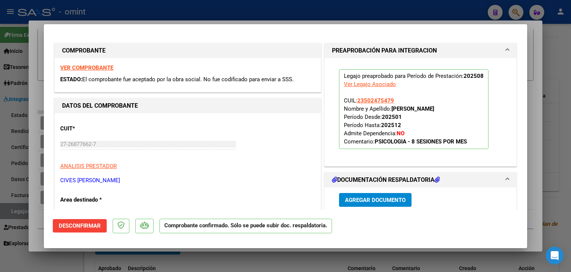
type input "$ 0,00"
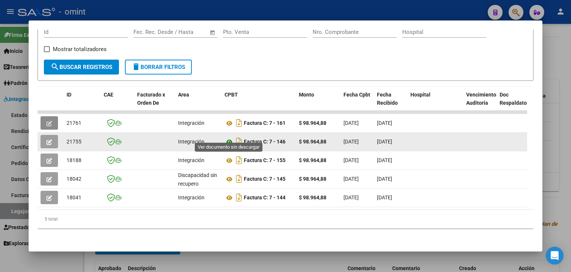
click at [229, 137] on icon at bounding box center [230, 141] width 10 height 9
click at [53, 135] on button "button" at bounding box center [49, 141] width 17 height 13
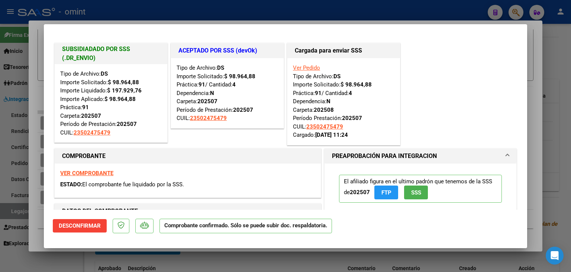
type input "$ 0,00"
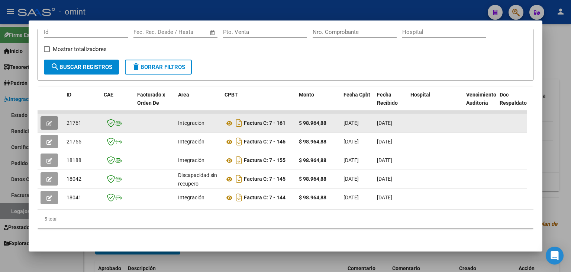
click at [48, 121] on icon "button" at bounding box center [49, 124] width 6 height 6
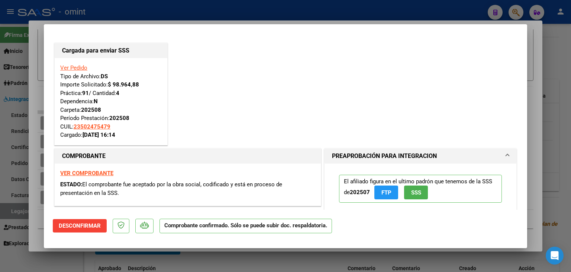
type input "$ 0,00"
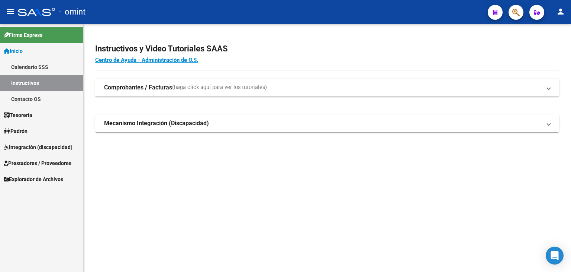
click at [27, 166] on span "Prestadores / Proveedores" at bounding box center [38, 163] width 68 height 8
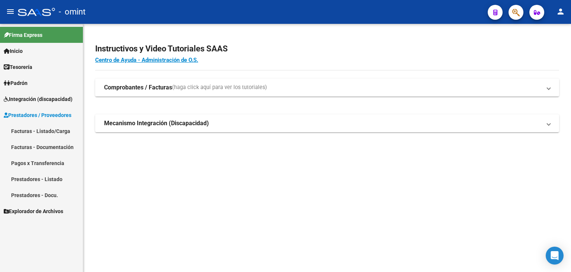
click at [26, 132] on link "Facturas - Listado/Carga" at bounding box center [41, 131] width 83 height 16
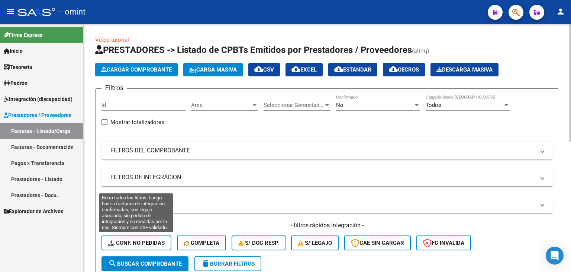
click at [128, 243] on span "Conf. no pedidas" at bounding box center [136, 242] width 57 height 7
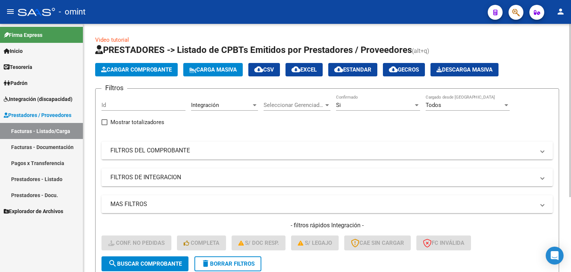
click at [113, 107] on input "Id" at bounding box center [144, 105] width 84 height 7
paste input "21710"
type input "21710"
click at [163, 266] on span "search Buscar Comprobante" at bounding box center [145, 263] width 74 height 7
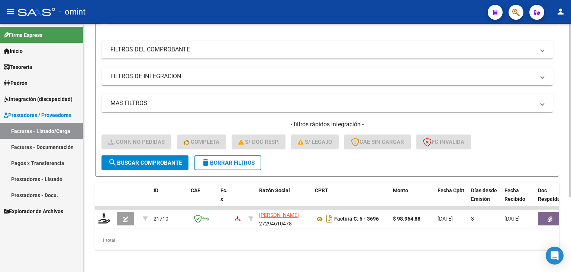
scroll to position [107, 0]
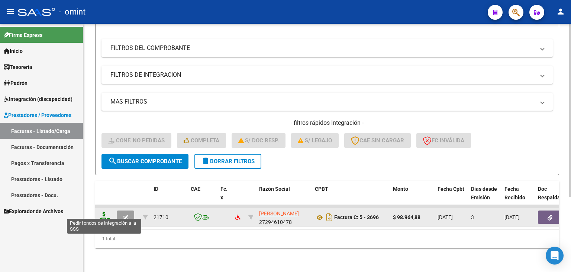
click at [107, 213] on icon at bounding box center [104, 216] width 12 height 10
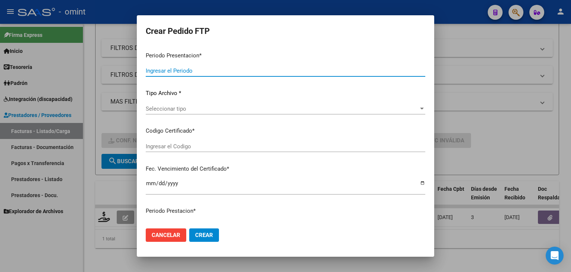
type input "202508"
type input "202507"
type input "$ 98.964,88"
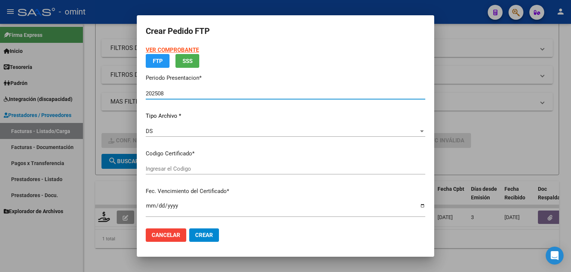
type input "32732298"
type input "[DATE]"
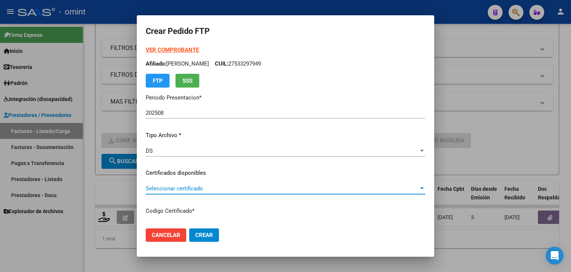
click at [174, 188] on span "Seleccionar certificado" at bounding box center [282, 188] width 273 height 7
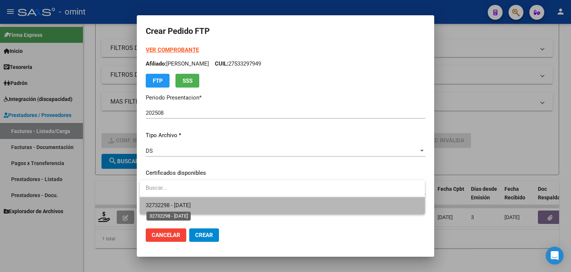
click at [189, 203] on span "32732298 - [DATE]" at bounding box center [168, 205] width 45 height 7
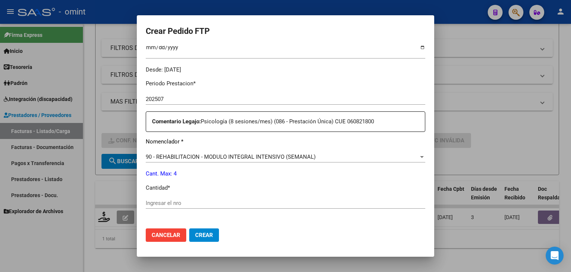
scroll to position [260, 0]
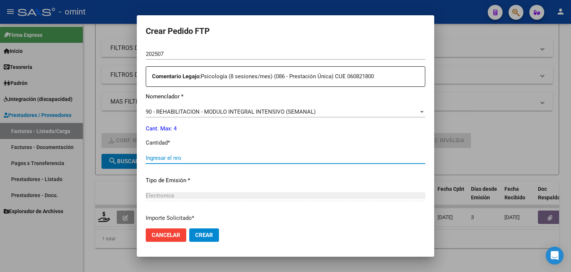
click at [187, 160] on input "Ingresar el nro" at bounding box center [286, 157] width 280 height 7
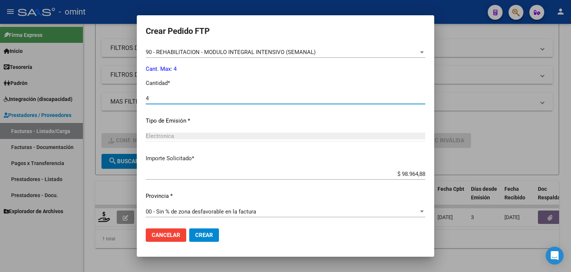
scroll to position [321, 0]
type input "4"
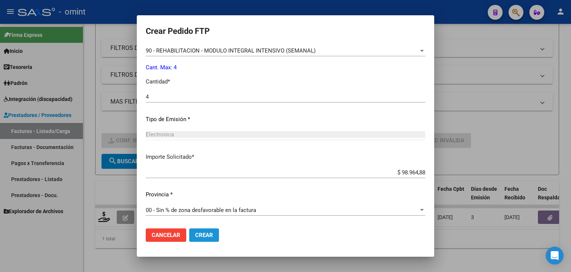
click at [205, 235] on span "Crear" at bounding box center [204, 234] width 18 height 7
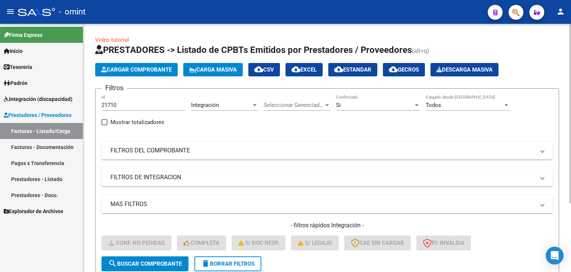
scroll to position [0, 0]
click at [109, 105] on input "21710" at bounding box center [144, 105] width 84 height 7
paste input "1"
type input "21711"
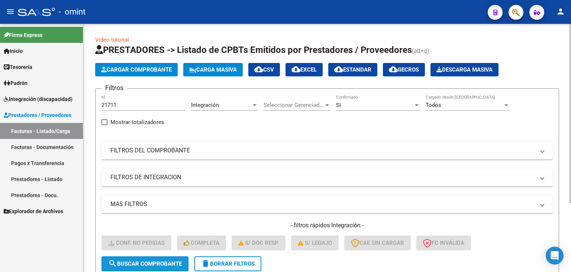
click at [177, 260] on span "search Buscar Comprobante" at bounding box center [145, 263] width 74 height 7
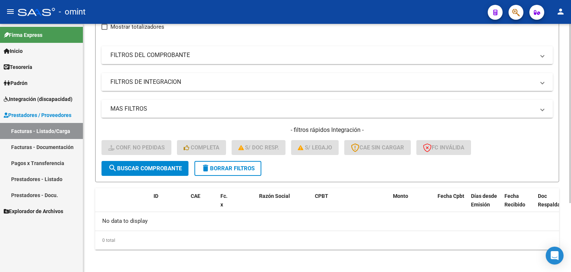
scroll to position [21, 0]
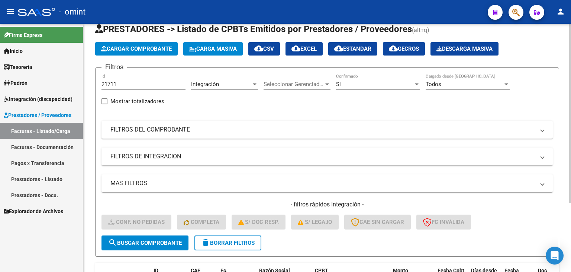
click at [152, 240] on span "search Buscar Comprobante" at bounding box center [145, 242] width 74 height 7
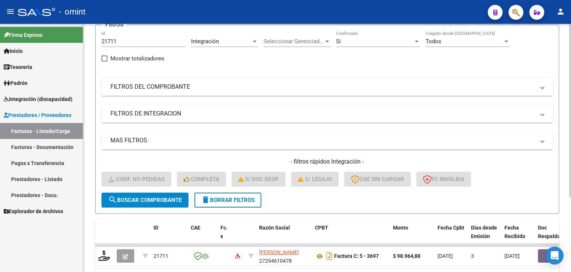
scroll to position [107, 0]
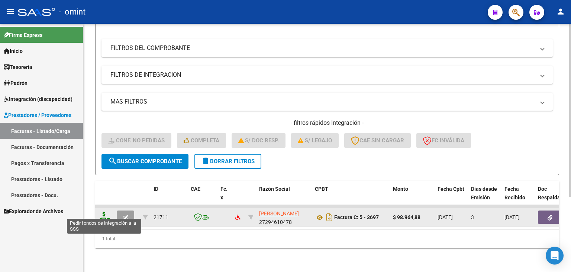
click at [104, 212] on icon at bounding box center [104, 216] width 12 height 10
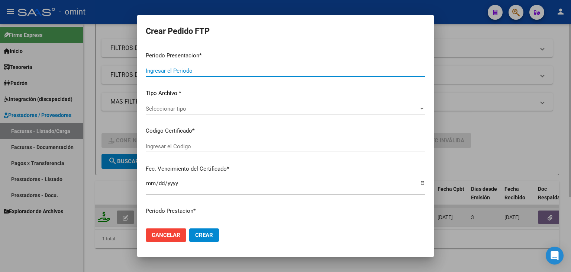
type input "202508"
type input "$ 98.964,88"
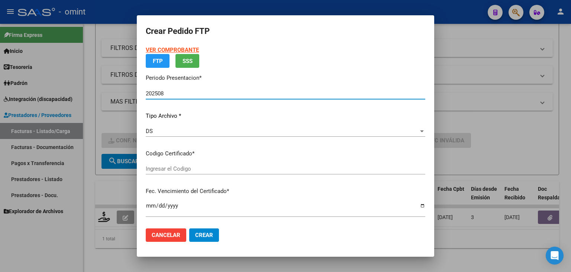
type input "32732298"
type input "[DATE]"
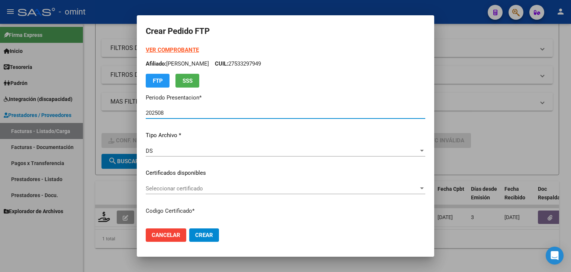
click at [173, 190] on span "Seleccionar certificado" at bounding box center [282, 188] width 273 height 7
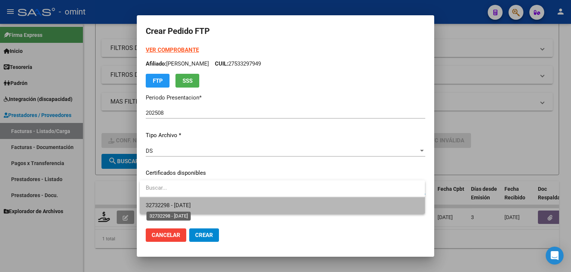
click at [191, 204] on span "32732298 - [DATE]" at bounding box center [168, 205] width 45 height 7
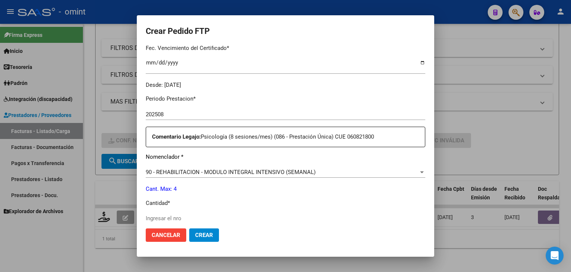
scroll to position [260, 0]
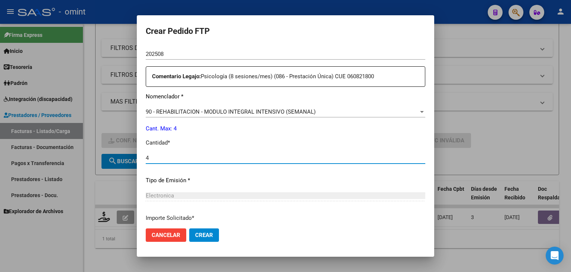
click at [168, 159] on input "4" at bounding box center [286, 157] width 280 height 7
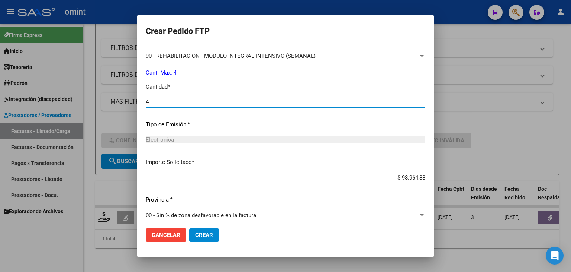
scroll to position [321, 0]
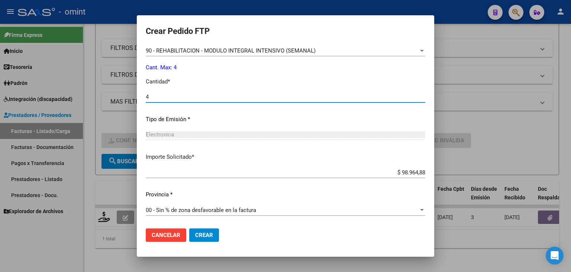
type input "4"
click at [201, 234] on span "Crear" at bounding box center [204, 234] width 18 height 7
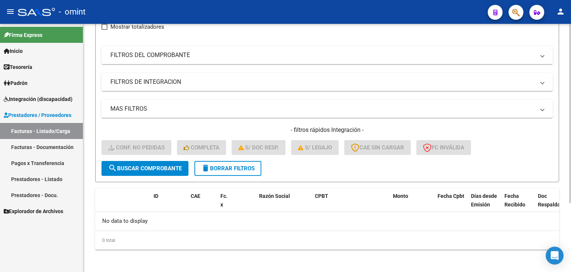
scroll to position [58, 0]
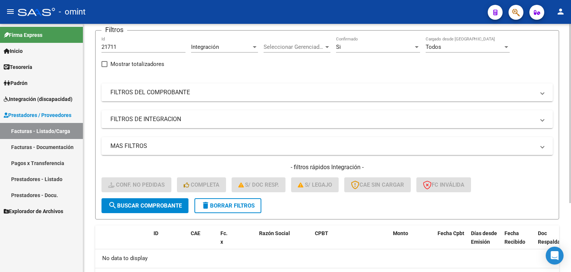
click at [108, 45] on input "21711" at bounding box center [144, 47] width 84 height 7
paste input "47"
type input "21747"
click at [177, 203] on span "search Buscar Comprobante" at bounding box center [145, 205] width 74 height 7
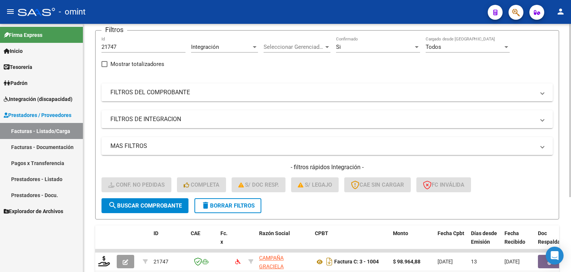
scroll to position [107, 0]
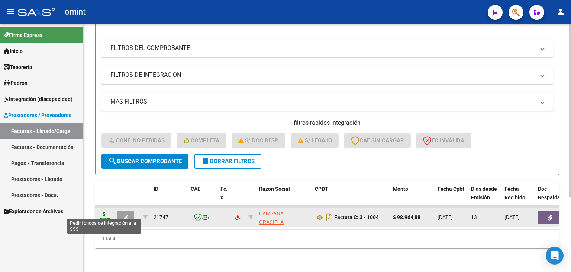
click at [106, 211] on icon at bounding box center [104, 216] width 12 height 10
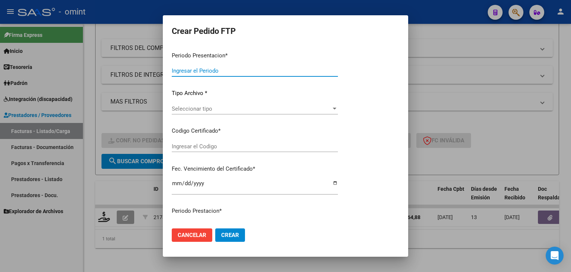
type input "202508"
type input "202507"
type input "$ 98.964,88"
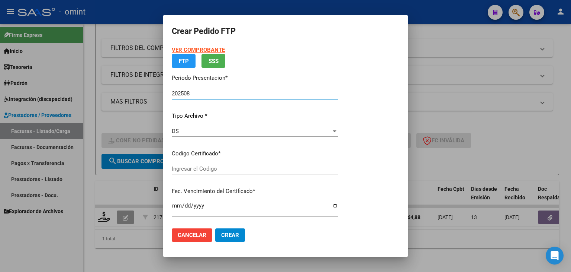
type input "6840086756"
type input "[DATE]"
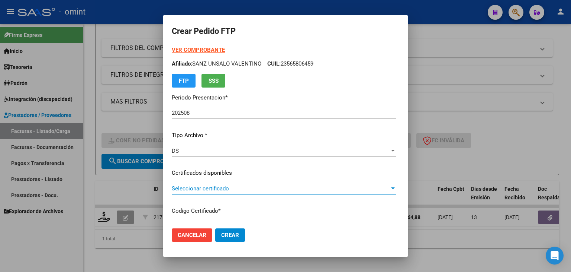
click at [219, 190] on span "Seleccionar certificado" at bounding box center [281, 188] width 218 height 7
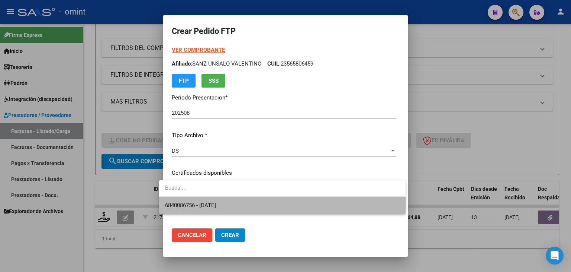
click at [232, 203] on span "6840086756 - [DATE]" at bounding box center [282, 205] width 234 height 17
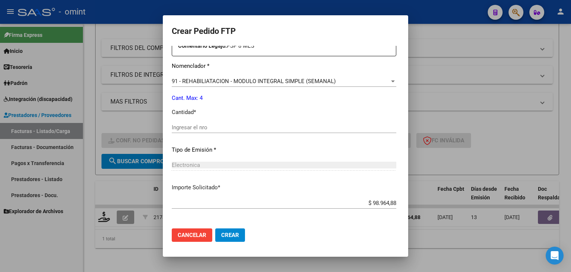
scroll to position [298, 0]
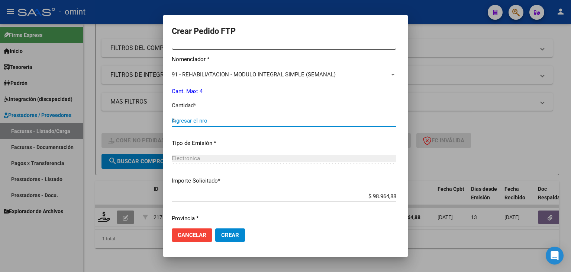
drag, startPoint x: 187, startPoint y: 121, endPoint x: 207, endPoint y: 123, distance: 20.3
click at [187, 121] on input "4" at bounding box center [284, 120] width 225 height 7
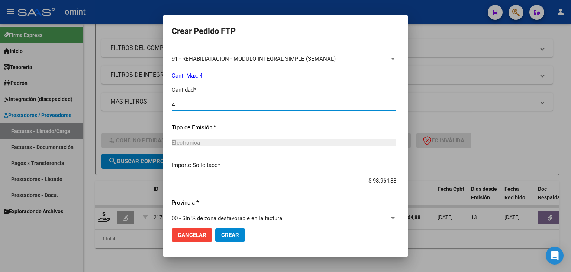
scroll to position [321, 0]
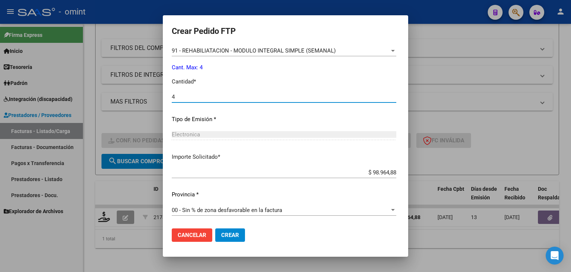
type input "4"
click at [234, 231] on button "Crear" at bounding box center [230, 234] width 30 height 13
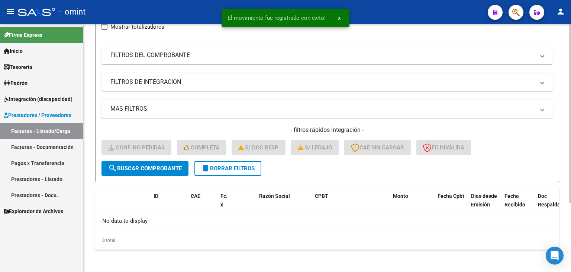
scroll to position [0, 0]
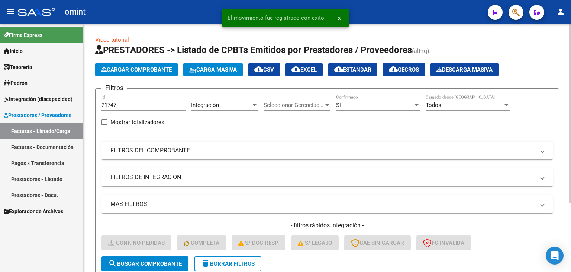
click at [138, 104] on input "21747" at bounding box center [144, 105] width 84 height 7
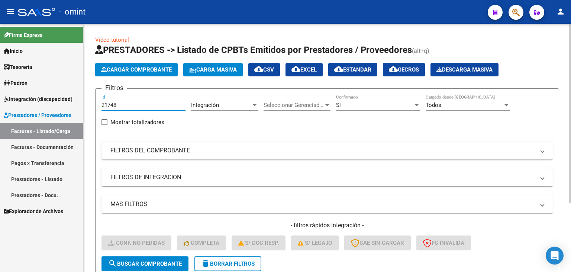
type input "21748"
click at [155, 264] on span "search Buscar Comprobante" at bounding box center [145, 263] width 74 height 7
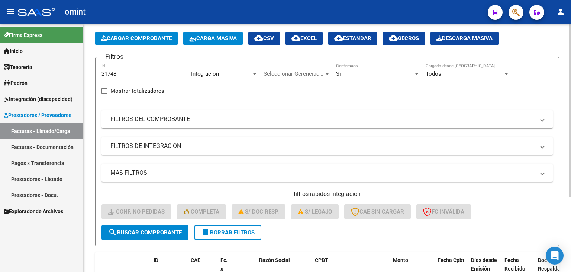
scroll to position [107, 0]
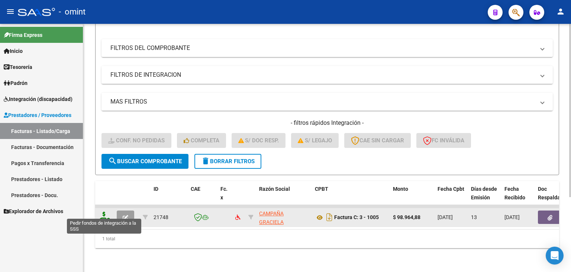
click at [104, 213] on icon at bounding box center [104, 216] width 12 height 10
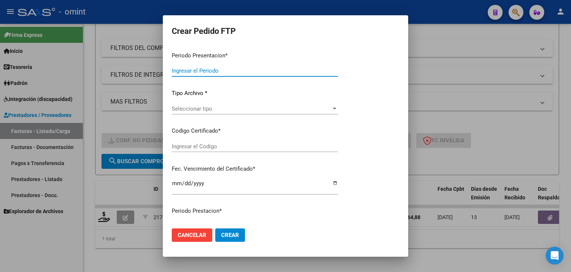
type input "202508"
type input "202506"
type input "$ 98.964,88"
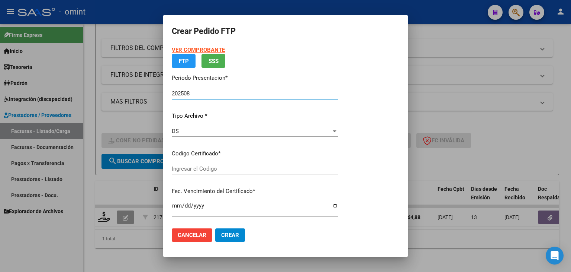
type input "6840086756"
type input "[DATE]"
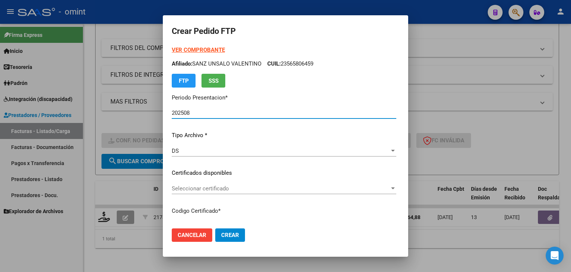
click at [172, 190] on span "Seleccionar certificado" at bounding box center [281, 188] width 218 height 7
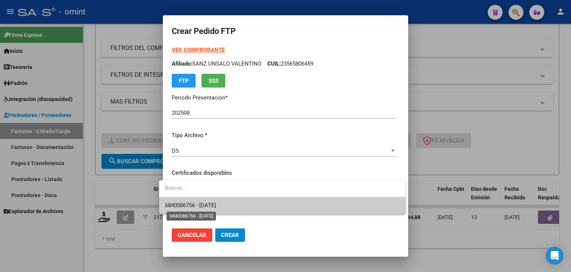
click at [181, 202] on span "6840086756 - [DATE]" at bounding box center [190, 205] width 51 height 7
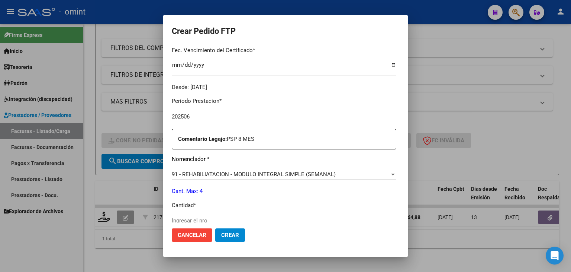
scroll to position [223, 0]
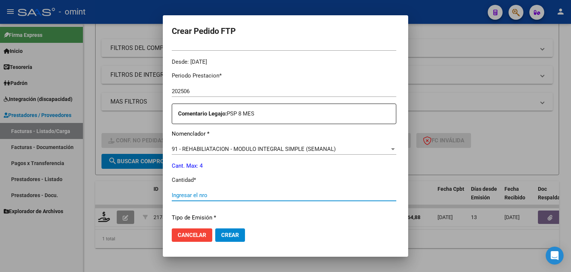
click at [193, 195] on input "Ingresar el nro" at bounding box center [284, 195] width 225 height 7
type input "4"
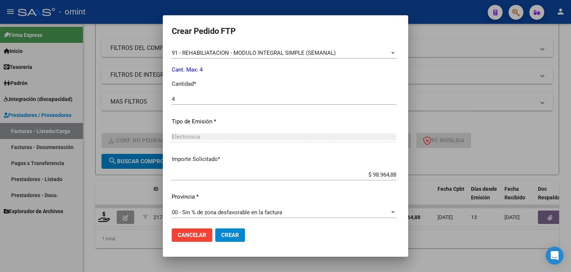
scroll to position [321, 0]
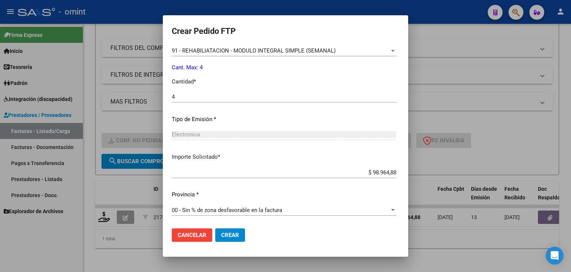
click at [224, 237] on span "Crear" at bounding box center [230, 234] width 18 height 7
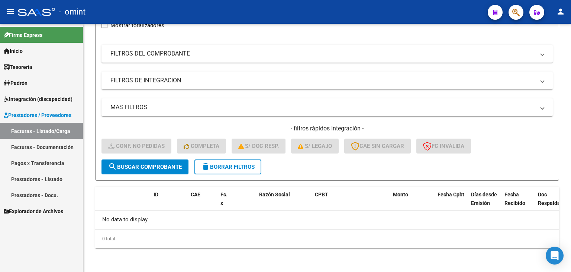
scroll to position [95, 0]
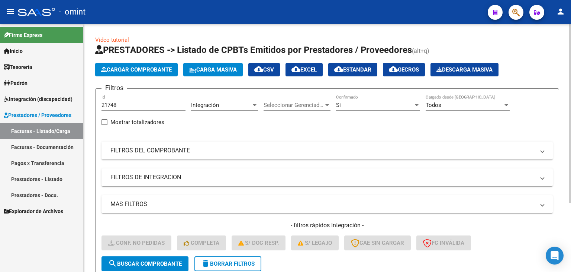
click at [108, 103] on input "21748" at bounding box center [144, 105] width 84 height 7
paste input "61"
type input "21761"
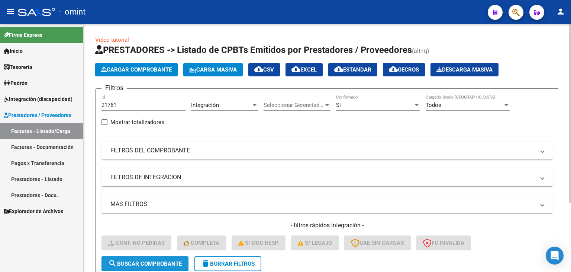
click at [163, 258] on button "search Buscar Comprobante" at bounding box center [145, 263] width 87 height 15
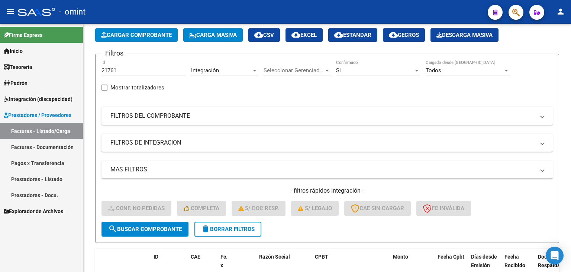
scroll to position [107, 0]
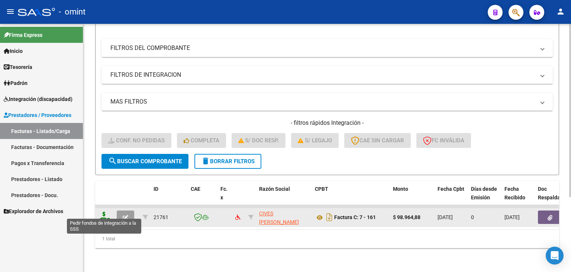
click at [102, 213] on icon at bounding box center [104, 216] width 12 height 10
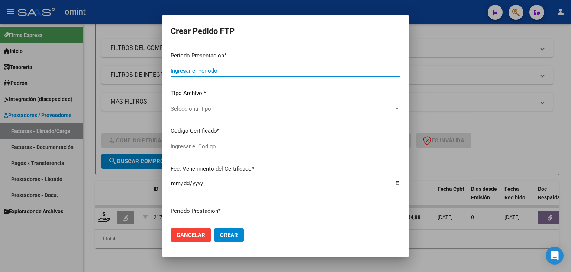
type input "202508"
type input "$ 98.964,88"
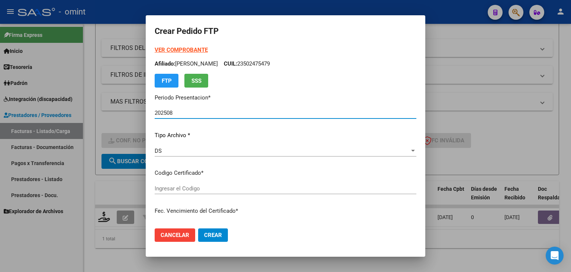
type input "4963250180"
type input "2027-11-07"
click at [174, 189] on div "VER COMPROBANTE ARCA Padrón Afiliado: RUCHINSKY PABLO ALBERTO CUIL: 23502475479…" at bounding box center [286, 144] width 262 height 197
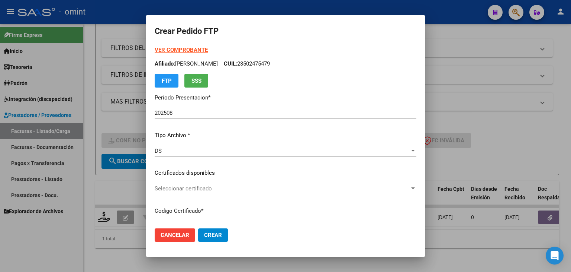
click at [188, 189] on span "Seleccionar certificado" at bounding box center [282, 188] width 255 height 7
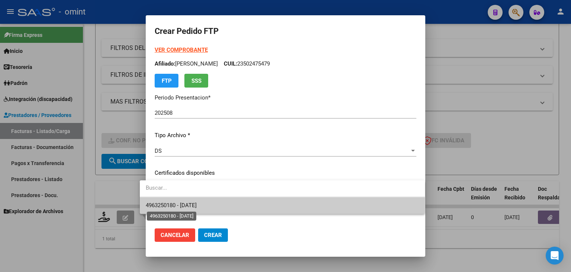
click at [197, 203] on span "4963250180 - 2027-11-07" at bounding box center [171, 205] width 51 height 7
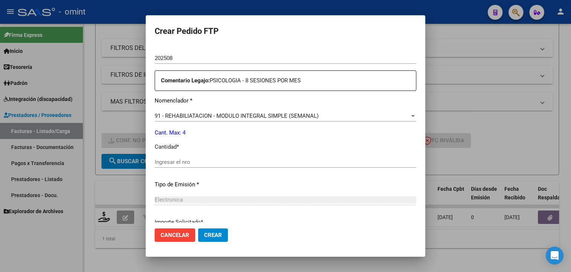
scroll to position [260, 0]
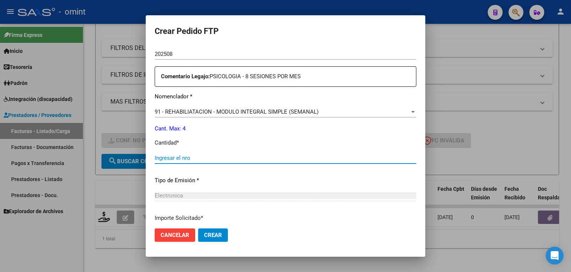
click at [194, 160] on input "Ingresar el nro" at bounding box center [286, 157] width 262 height 7
type input "4"
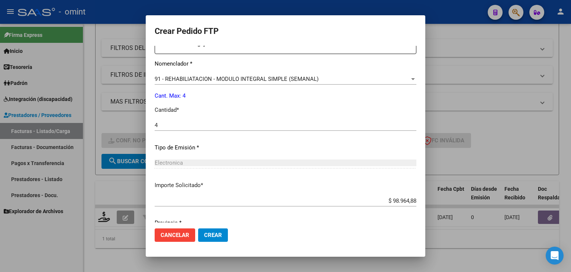
scroll to position [321, 0]
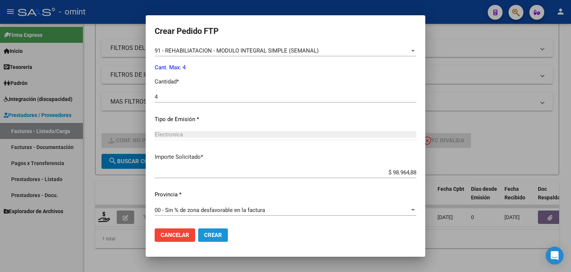
click at [206, 237] on span "Crear" at bounding box center [213, 234] width 18 height 7
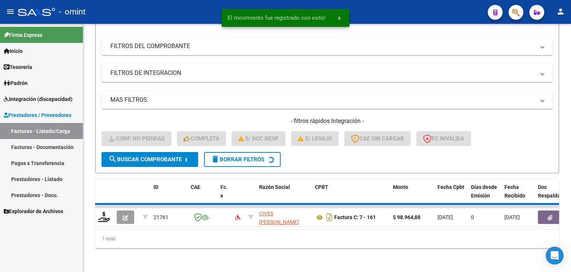
scroll to position [95, 0]
